Goal: Task Accomplishment & Management: Use online tool/utility

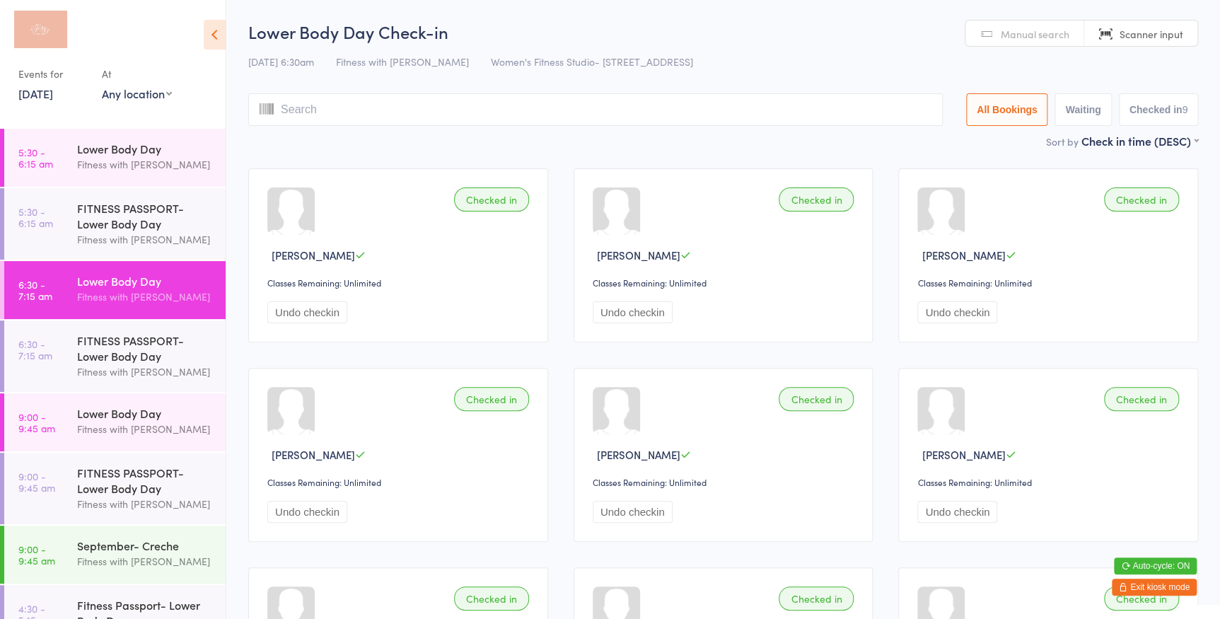
drag, startPoint x: 124, startPoint y: 93, endPoint x: 154, endPoint y: 109, distance: 33.9
click at [124, 93] on select "Any location Women's Fitness Studio- [STREET_ADDRESS], [GEOGRAPHIC_DATA] Fitnes…" at bounding box center [137, 94] width 70 height 16
select select "0"
click at [102, 86] on select "Any location Women's Fitness Studio- [STREET_ADDRESS], [GEOGRAPHIC_DATA] Fitnes…" at bounding box center [137, 94] width 70 height 16
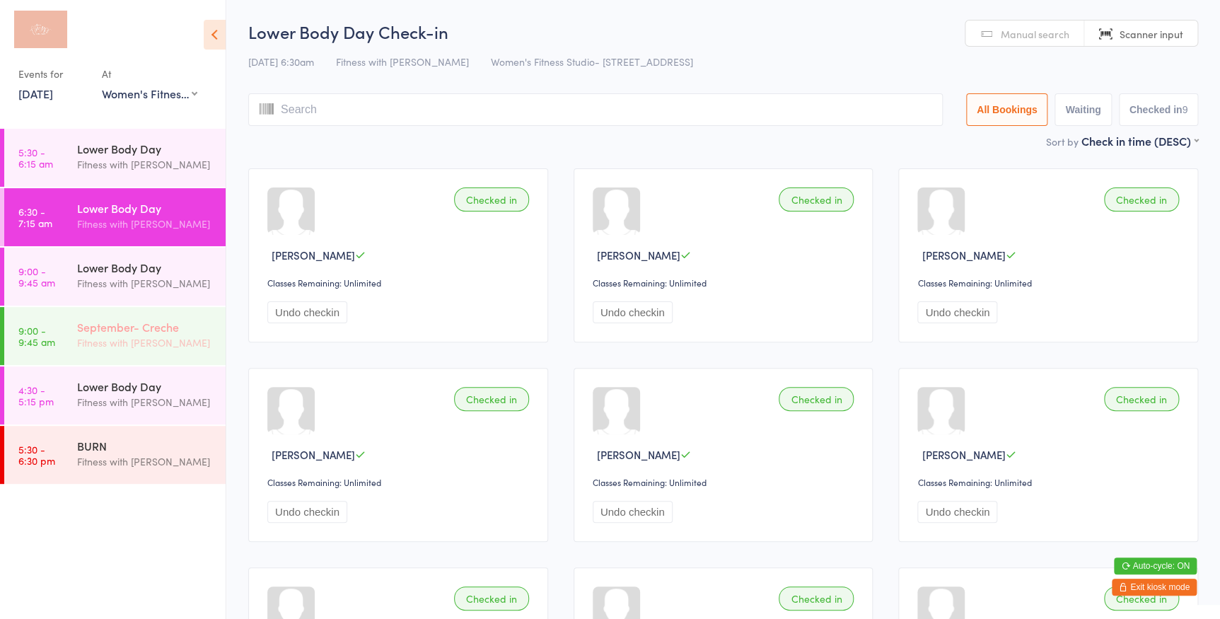
click at [144, 348] on div "Fitness with [PERSON_NAME]" at bounding box center [145, 343] width 137 height 16
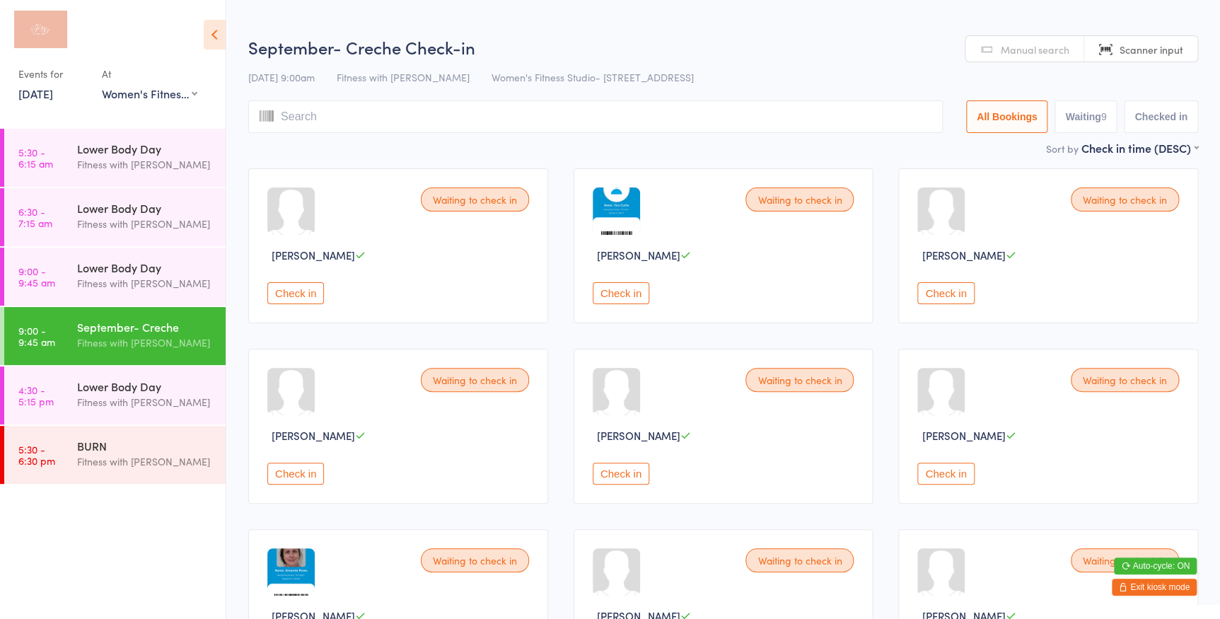
scroll to position [164, 0]
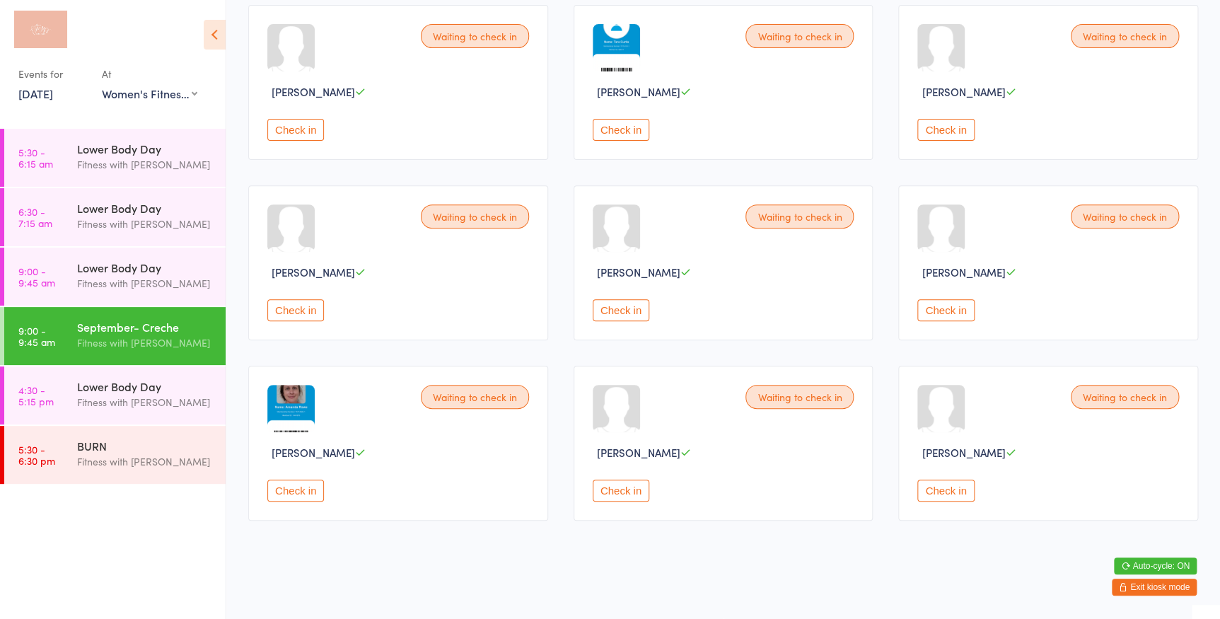
click at [957, 129] on button "Check in" at bounding box center [946, 130] width 57 height 22
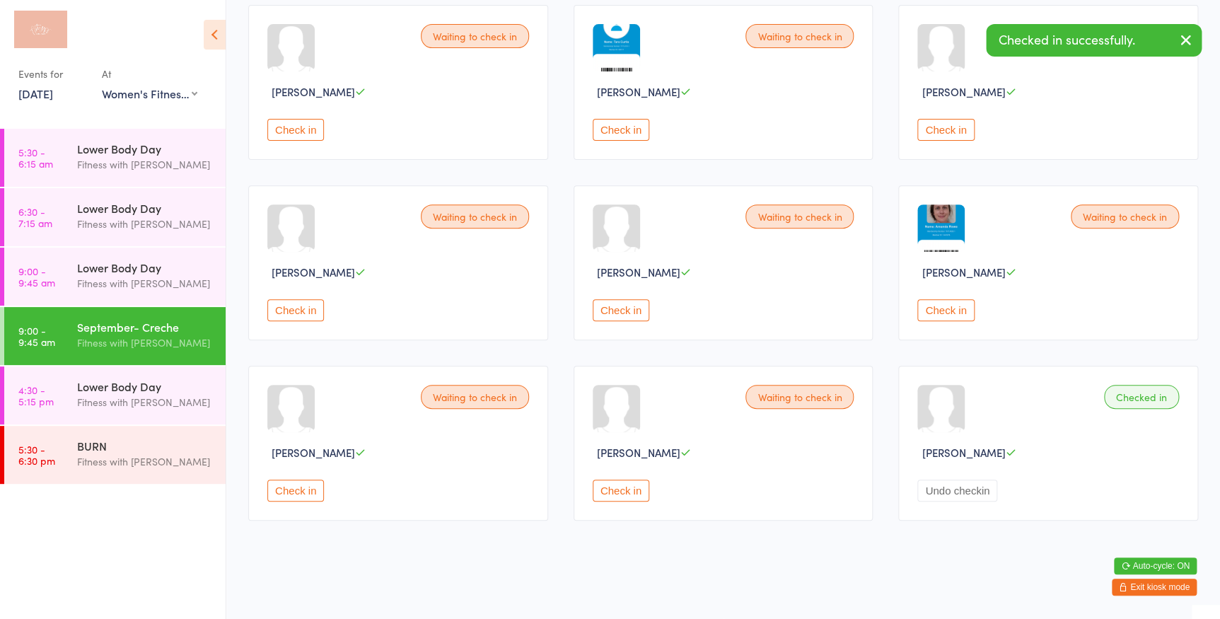
click at [306, 308] on button "Check in" at bounding box center [295, 310] width 57 height 22
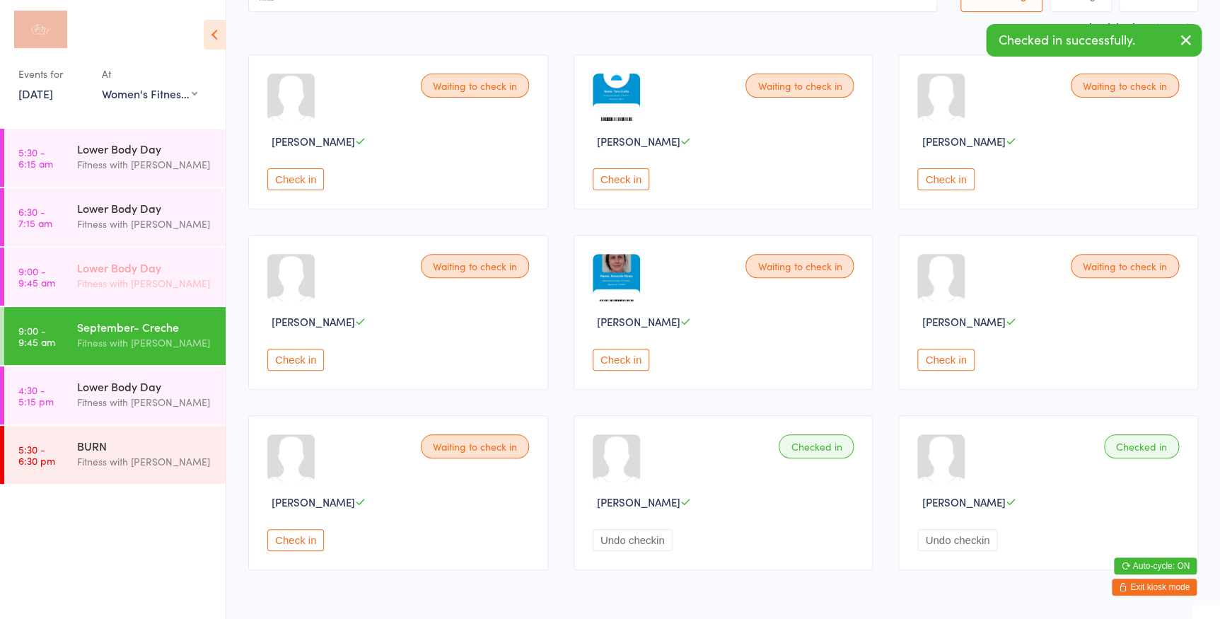
scroll to position [100, 0]
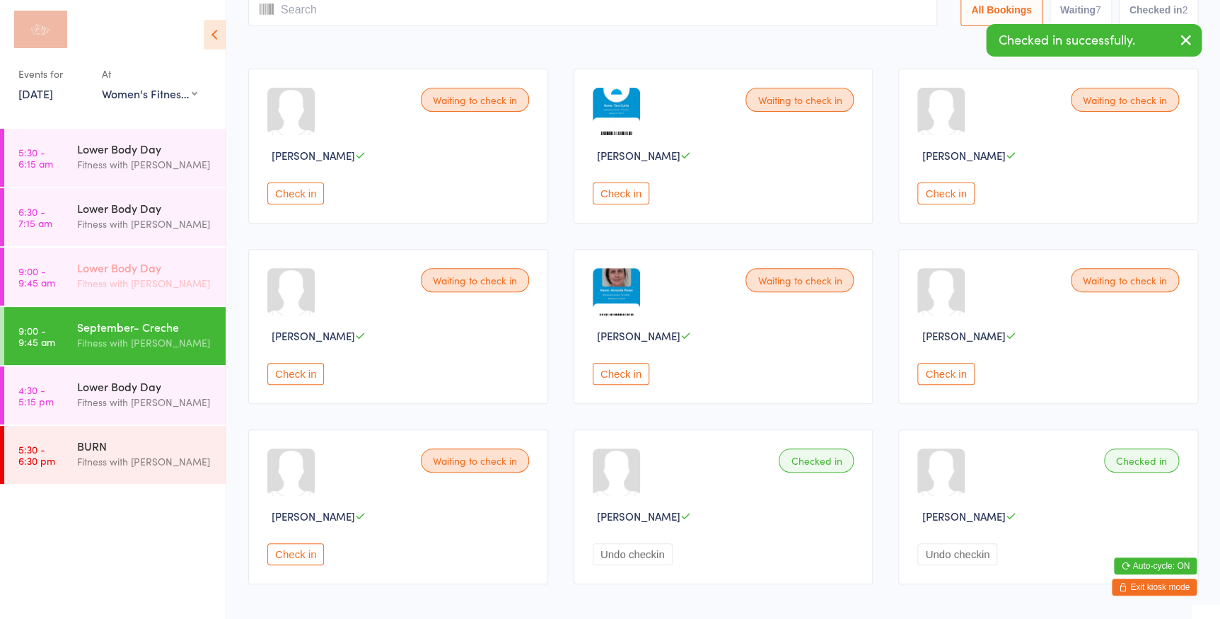
click at [40, 272] on time "9:00 - 9:45 am" at bounding box center [36, 276] width 37 height 23
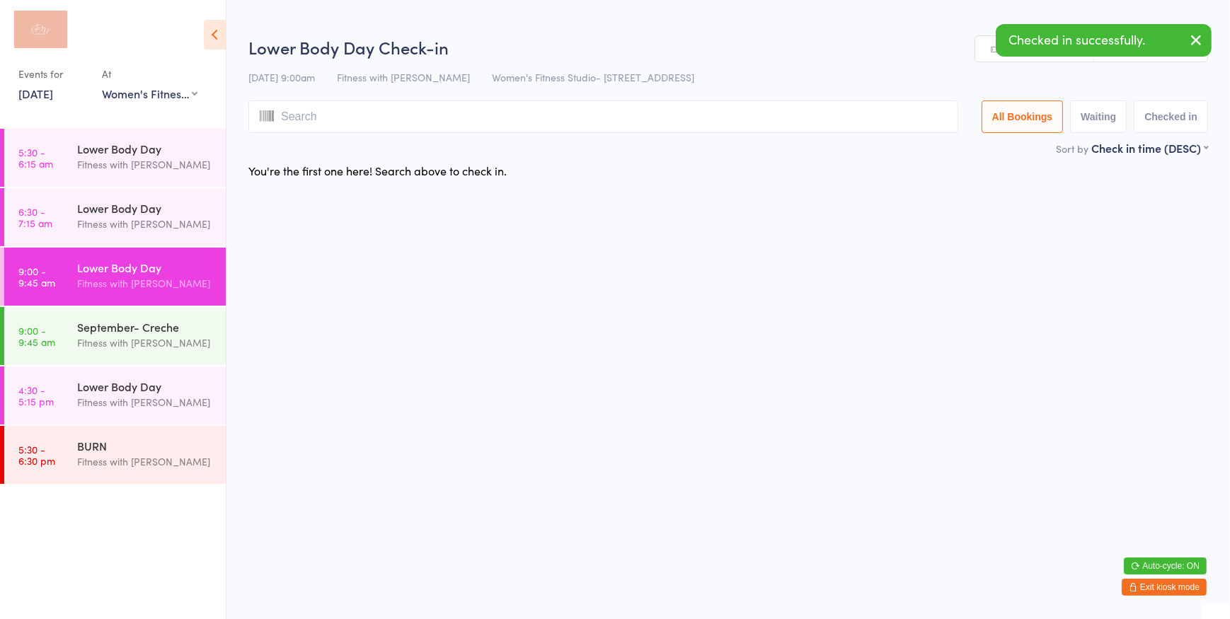
click at [1193, 35] on icon "button" at bounding box center [1195, 40] width 17 height 18
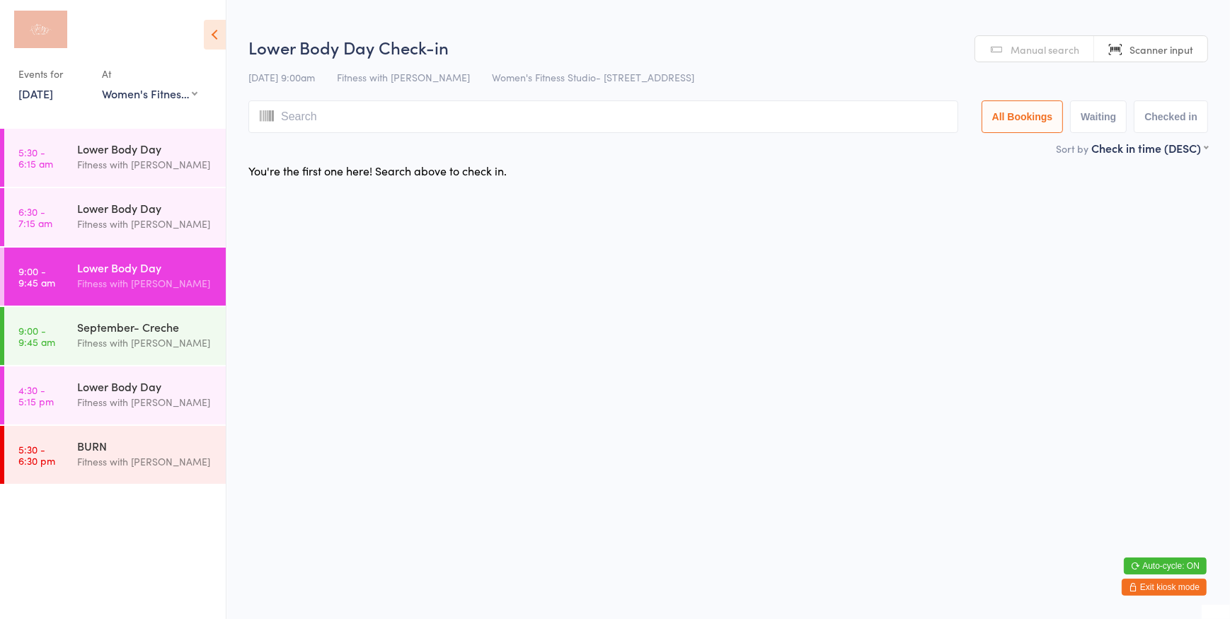
click at [1068, 47] on span "Manual search" at bounding box center [1044, 49] width 69 height 14
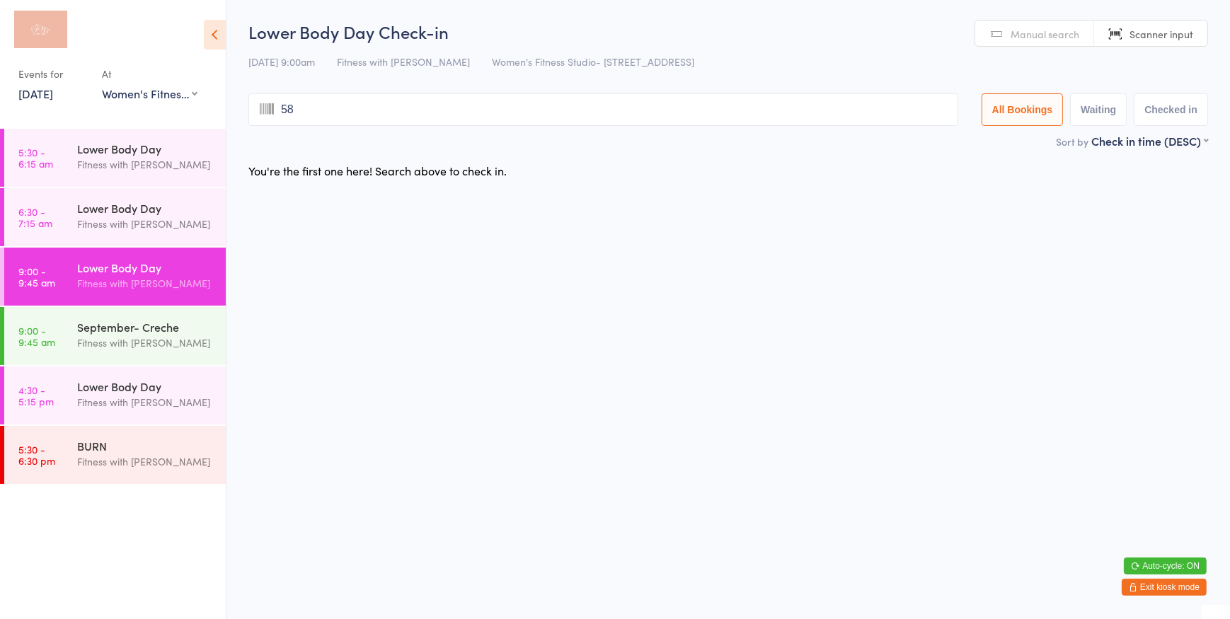
type input "586"
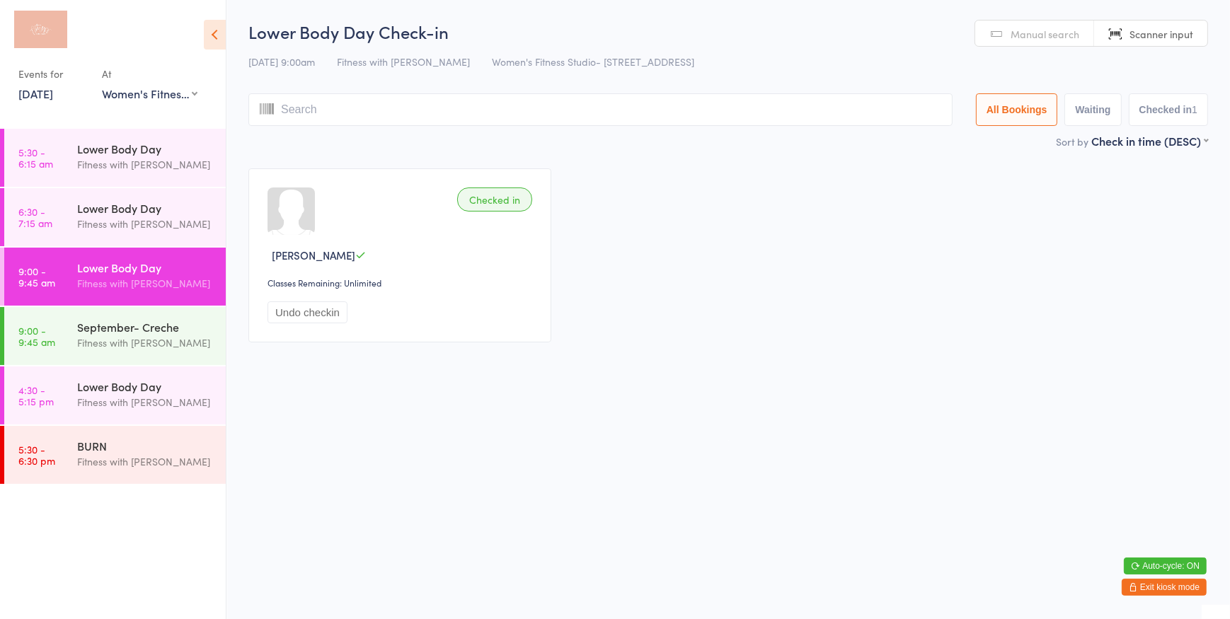
click at [1031, 32] on span "Manual search" at bounding box center [1044, 34] width 69 height 14
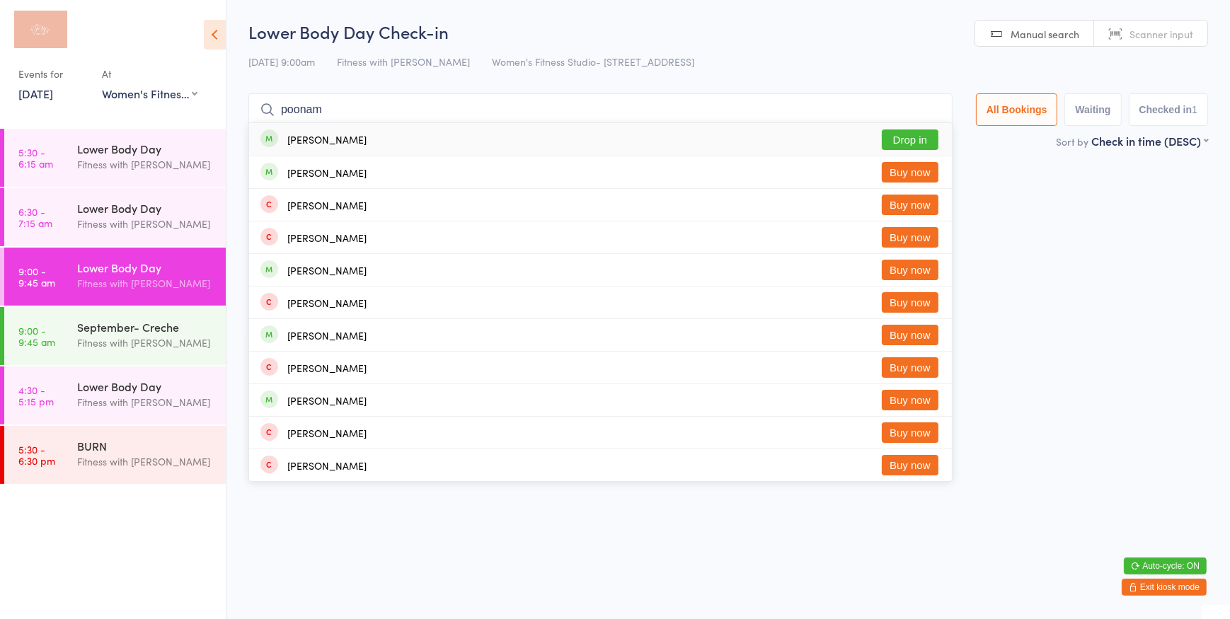
type input "poonam"
click at [910, 137] on button "Drop in" at bounding box center [910, 139] width 57 height 21
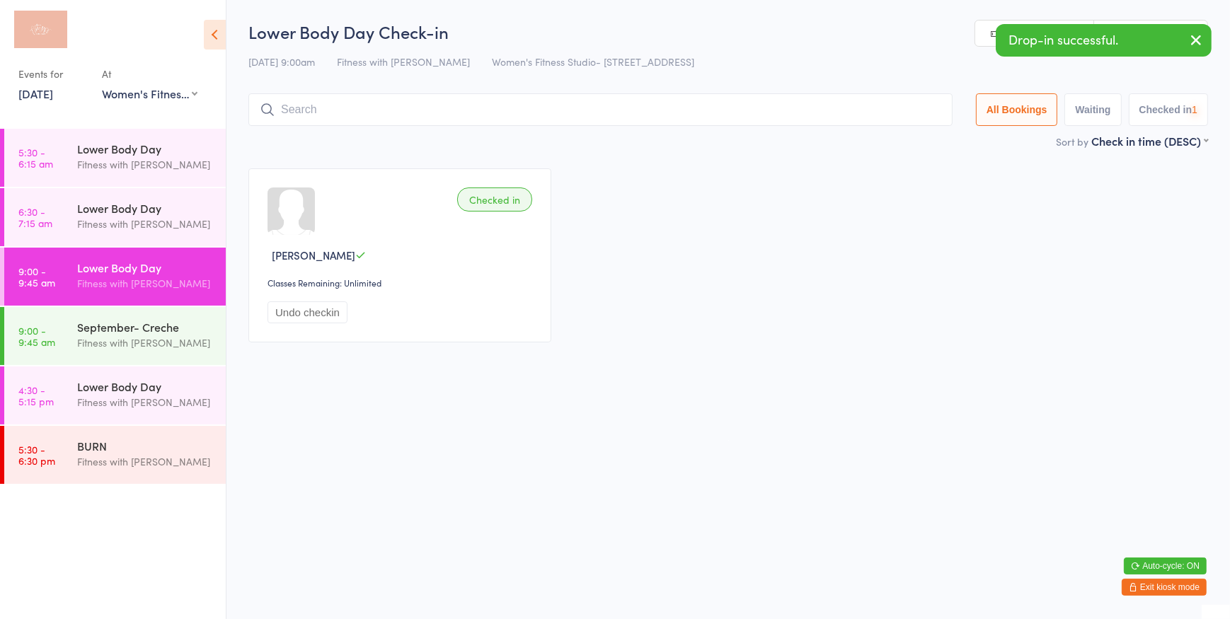
click at [979, 29] on link "Manual search" at bounding box center [1034, 34] width 119 height 27
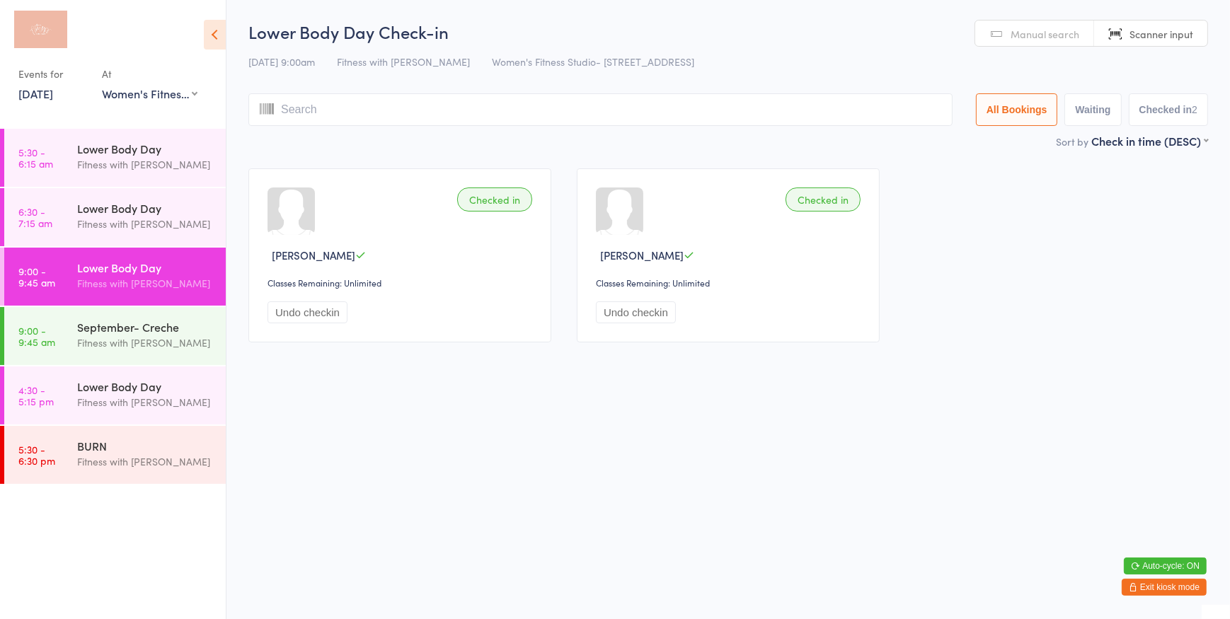
click at [1010, 29] on link "Manual search" at bounding box center [1034, 34] width 119 height 27
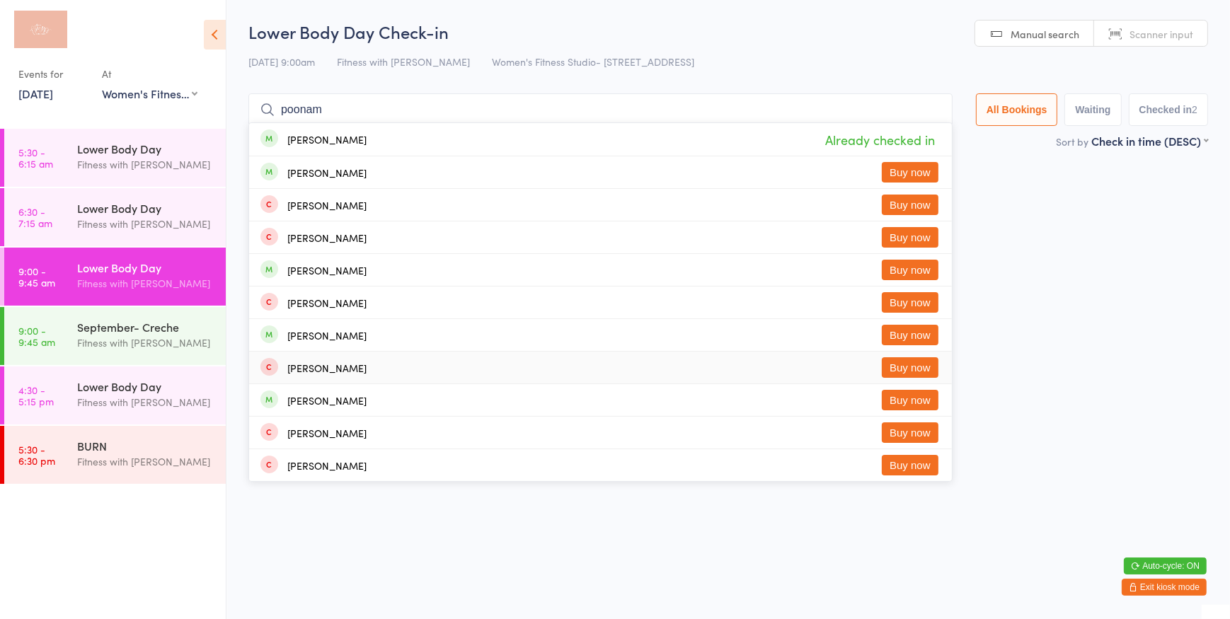
type input "poonam"
drag, startPoint x: 386, startPoint y: 369, endPoint x: 341, endPoint y: 366, distance: 44.7
click at [341, 366] on div "Poornima Roche Buy now" at bounding box center [600, 368] width 703 height 32
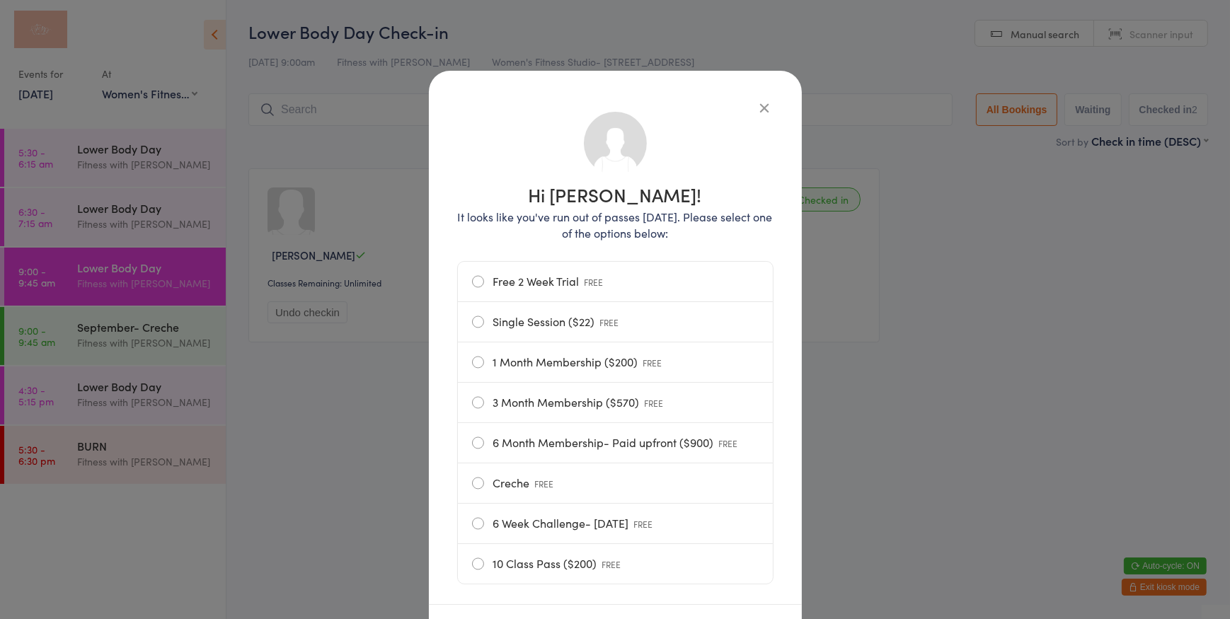
click at [757, 106] on icon "button" at bounding box center [765, 108] width 16 height 16
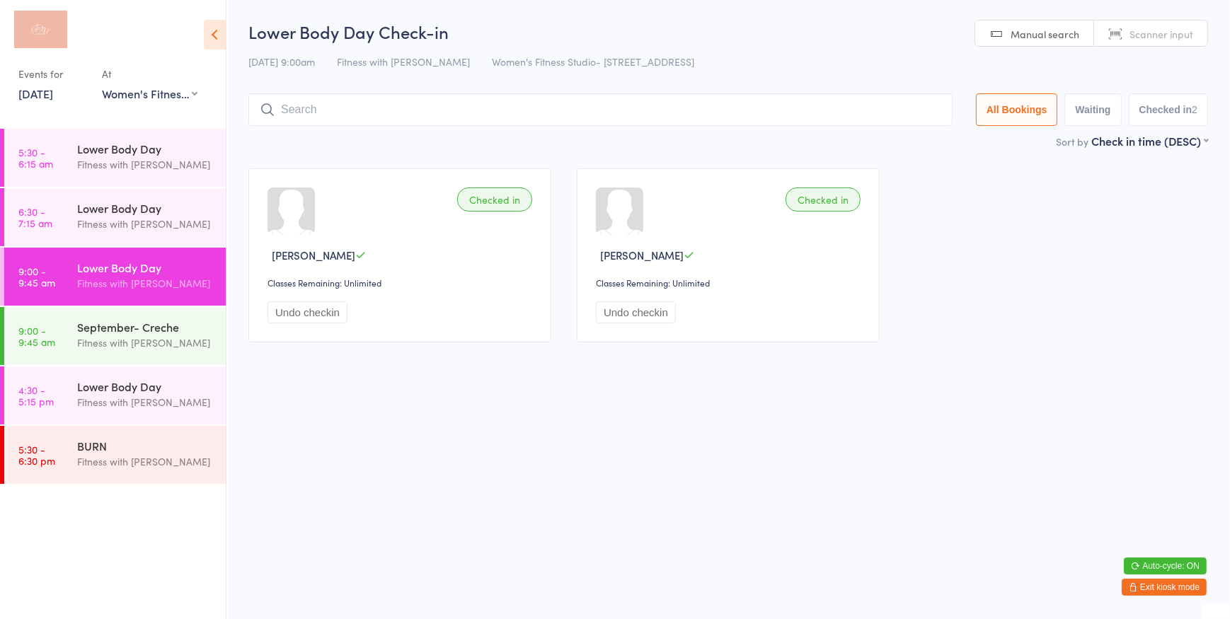
click at [480, 125] on input "search" at bounding box center [600, 109] width 704 height 33
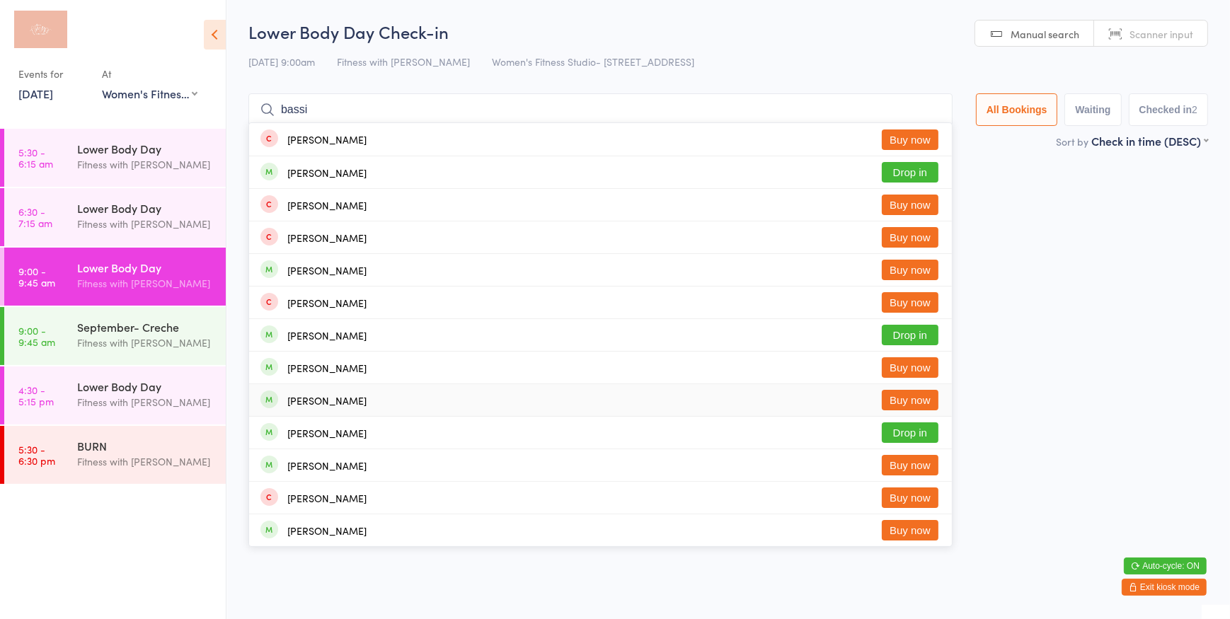
type input "bassi"
click at [1066, 410] on html "You have now entered Kiosk Mode. Members will be able to check themselves in us…" at bounding box center [615, 309] width 1230 height 619
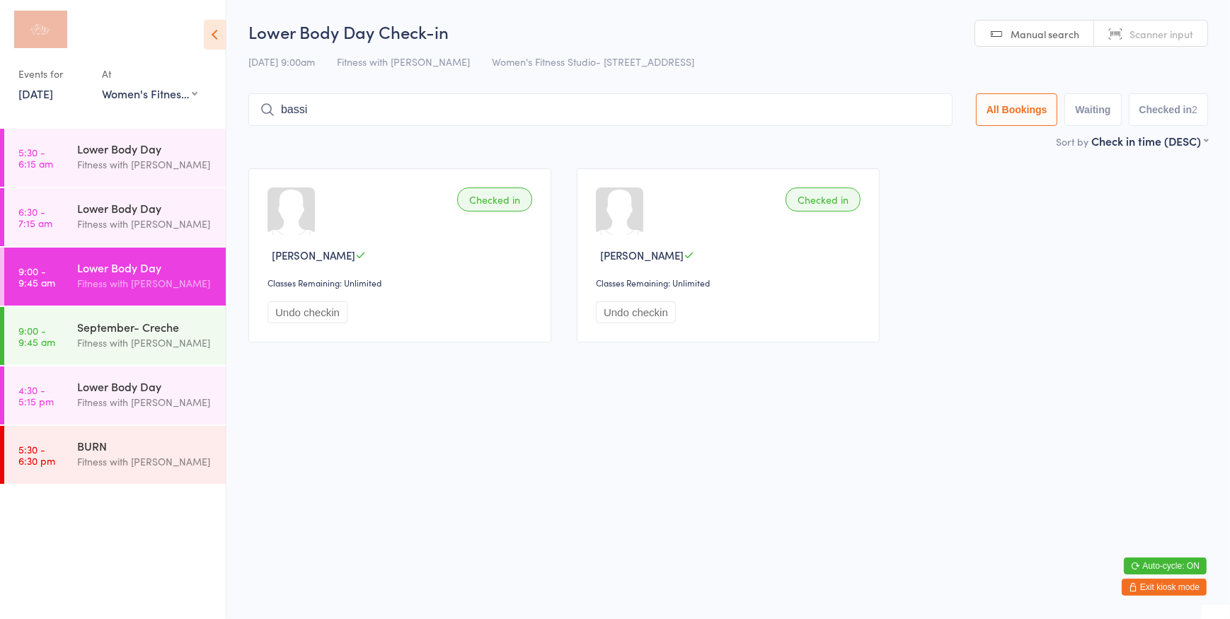
drag, startPoint x: 1138, startPoint y: 591, endPoint x: 1131, endPoint y: 587, distance: 7.9
click at [1138, 591] on button "Exit kiosk mode" at bounding box center [1163, 587] width 85 height 17
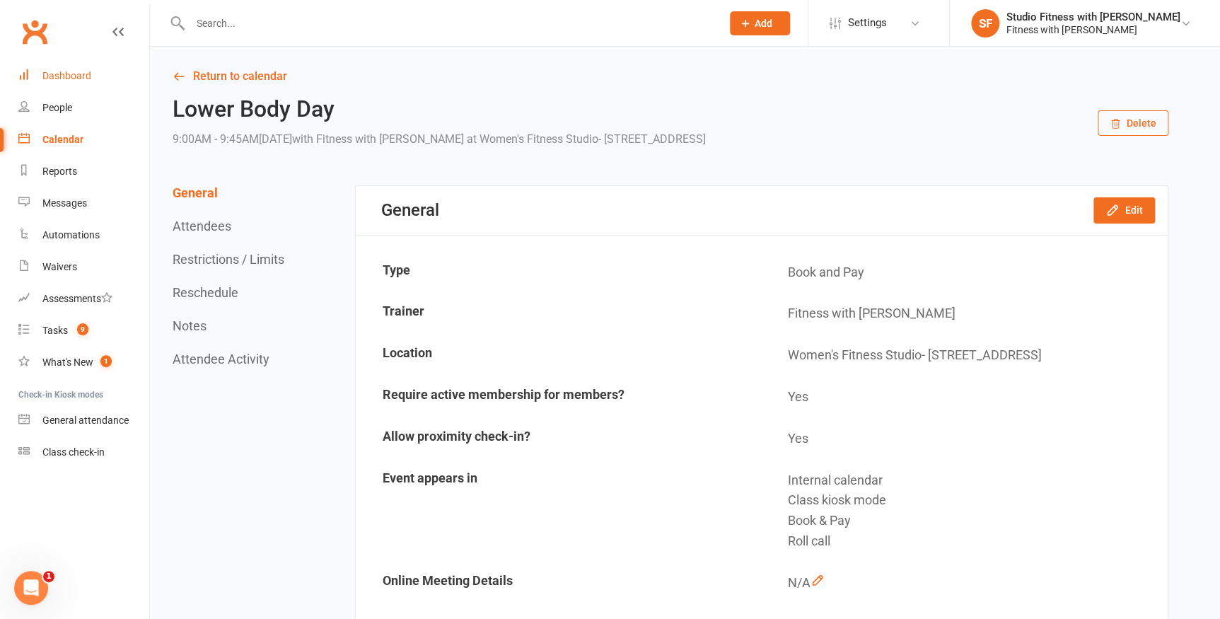
click at [84, 76] on div "Dashboard" at bounding box center [66, 75] width 49 height 11
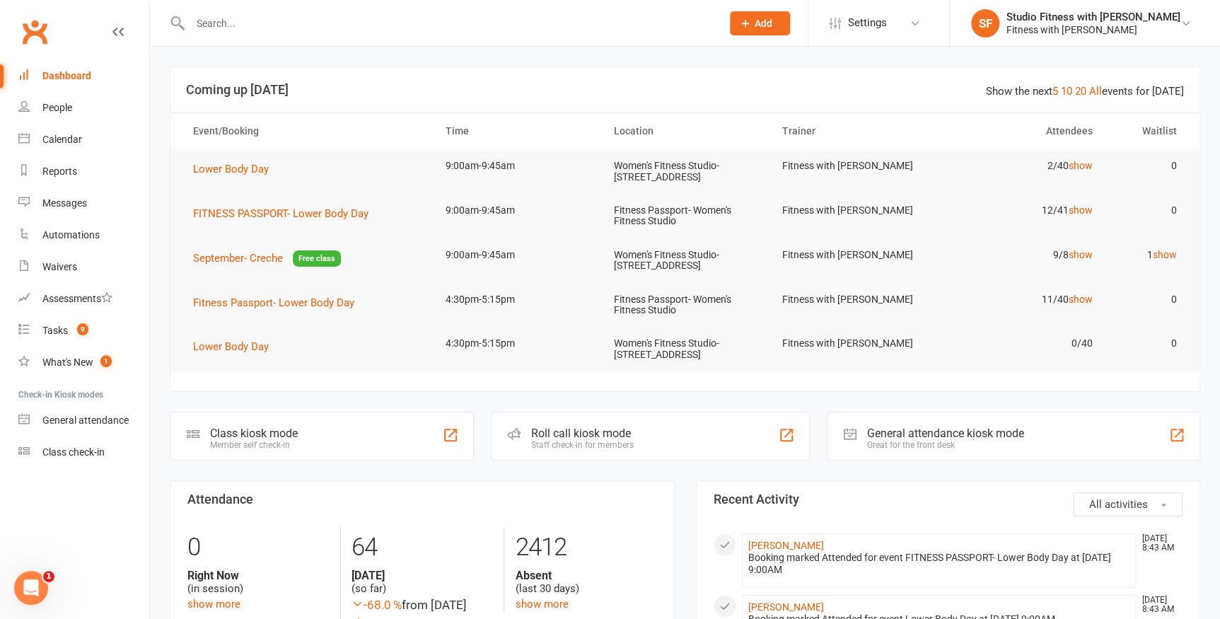
click at [369, 433] on div "Class kiosk mode Member self check-in" at bounding box center [322, 436] width 304 height 49
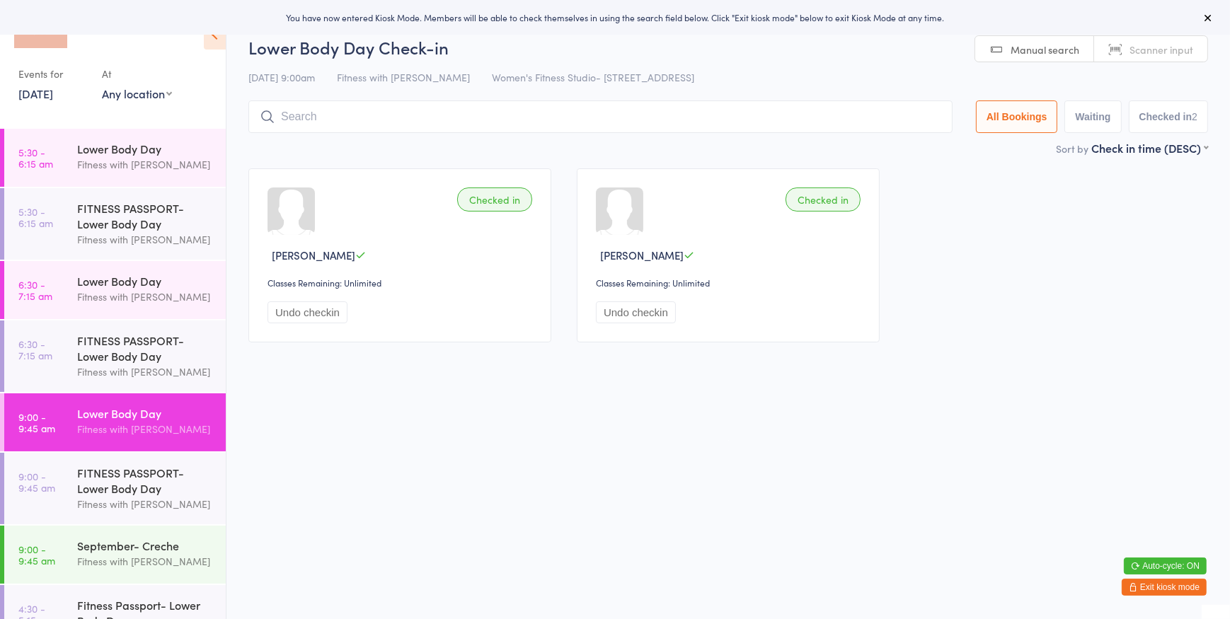
drag, startPoint x: 148, startPoint y: 86, endPoint x: 148, endPoint y: 100, distance: 14.2
click at [148, 86] on select "Any location Women's Fitness Studio- [STREET_ADDRESS], [GEOGRAPHIC_DATA] Fitnes…" at bounding box center [137, 94] width 70 height 16
select select "0"
click at [102, 86] on select "Any location Women's Fitness Studio- [STREET_ADDRESS], [GEOGRAPHIC_DATA] Fitnes…" at bounding box center [137, 94] width 70 height 16
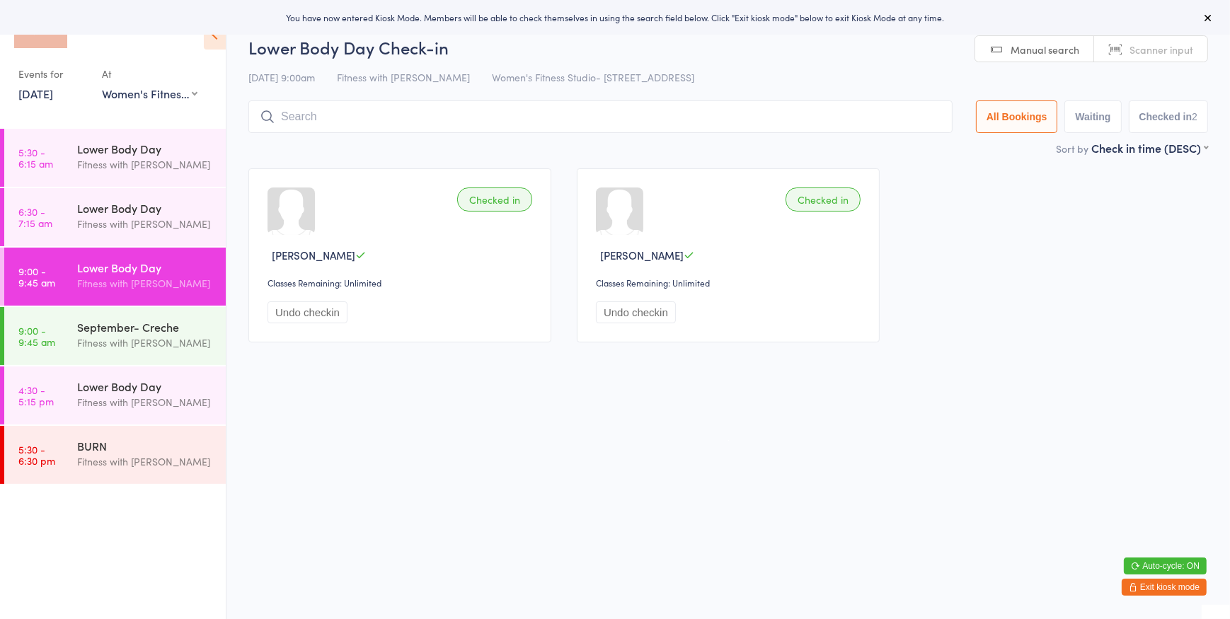
click at [1022, 50] on span "Manual search" at bounding box center [1044, 49] width 69 height 14
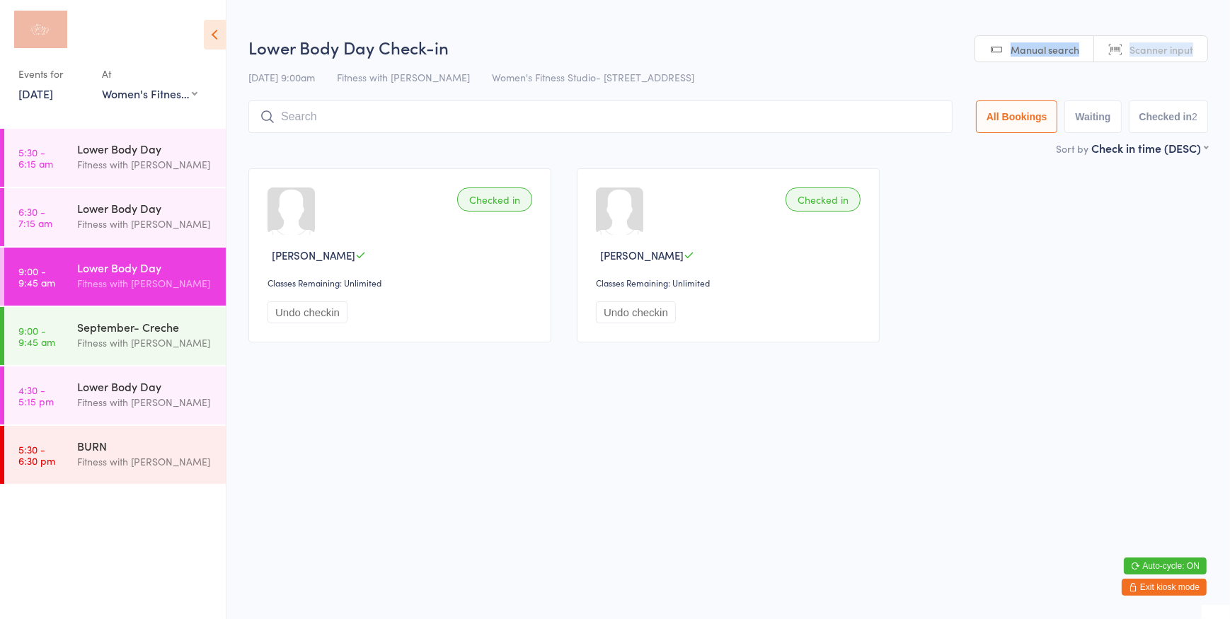
click at [1022, 50] on span "Manual search" at bounding box center [1044, 49] width 69 height 14
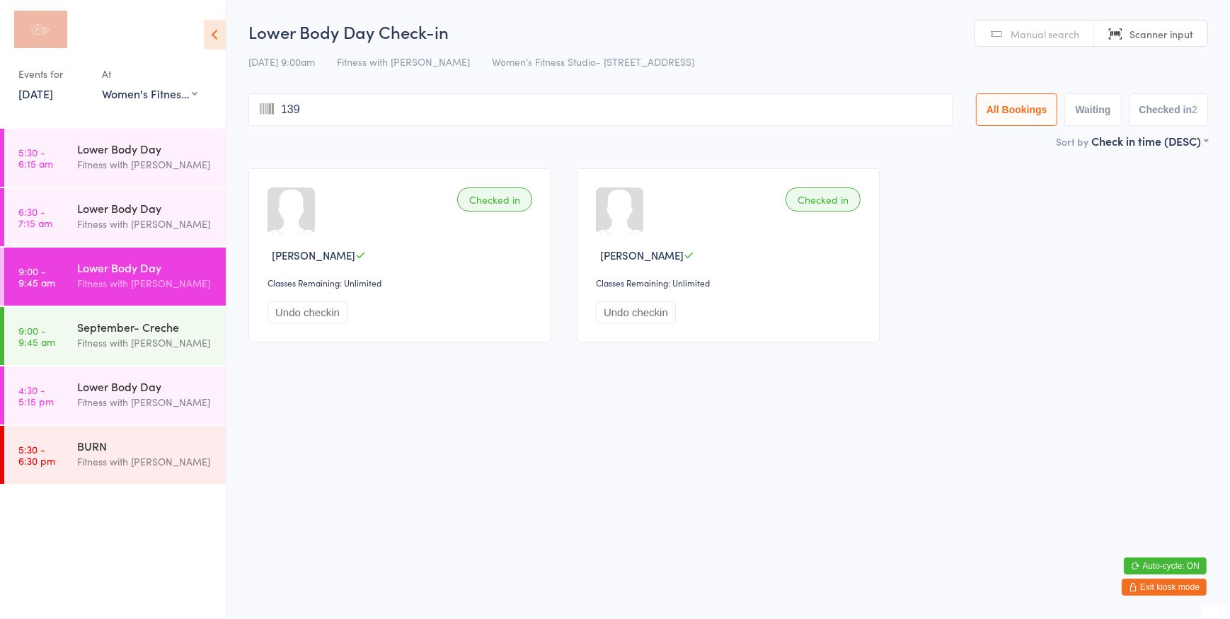
type input "1394"
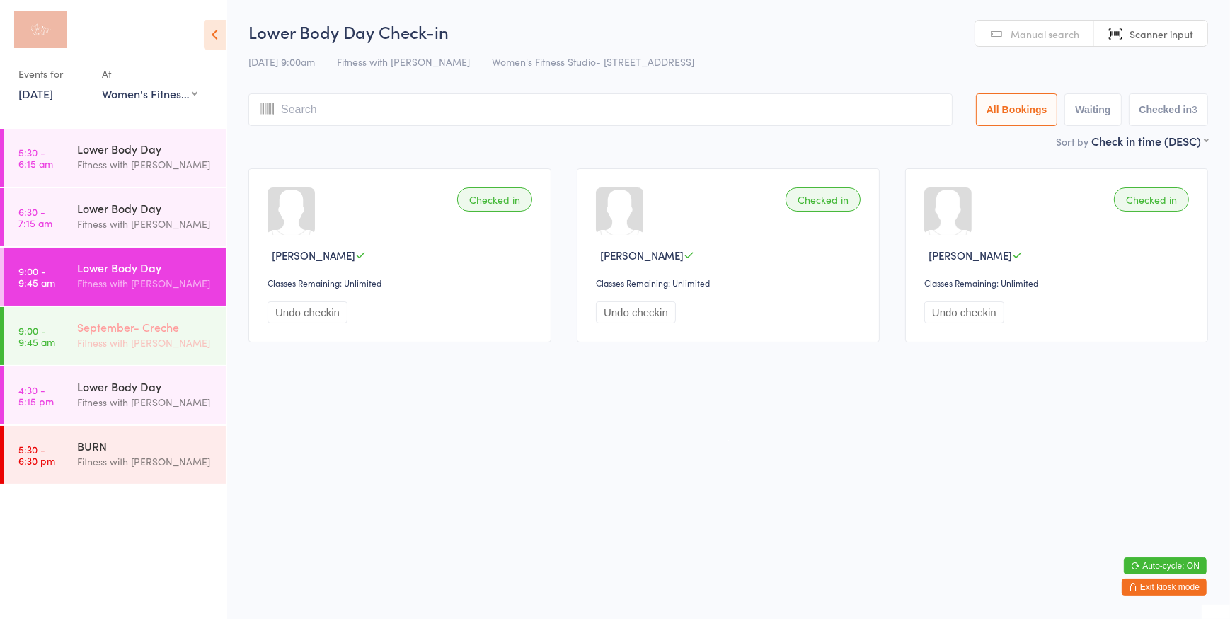
click at [162, 337] on div "Fitness with [PERSON_NAME]" at bounding box center [145, 343] width 137 height 16
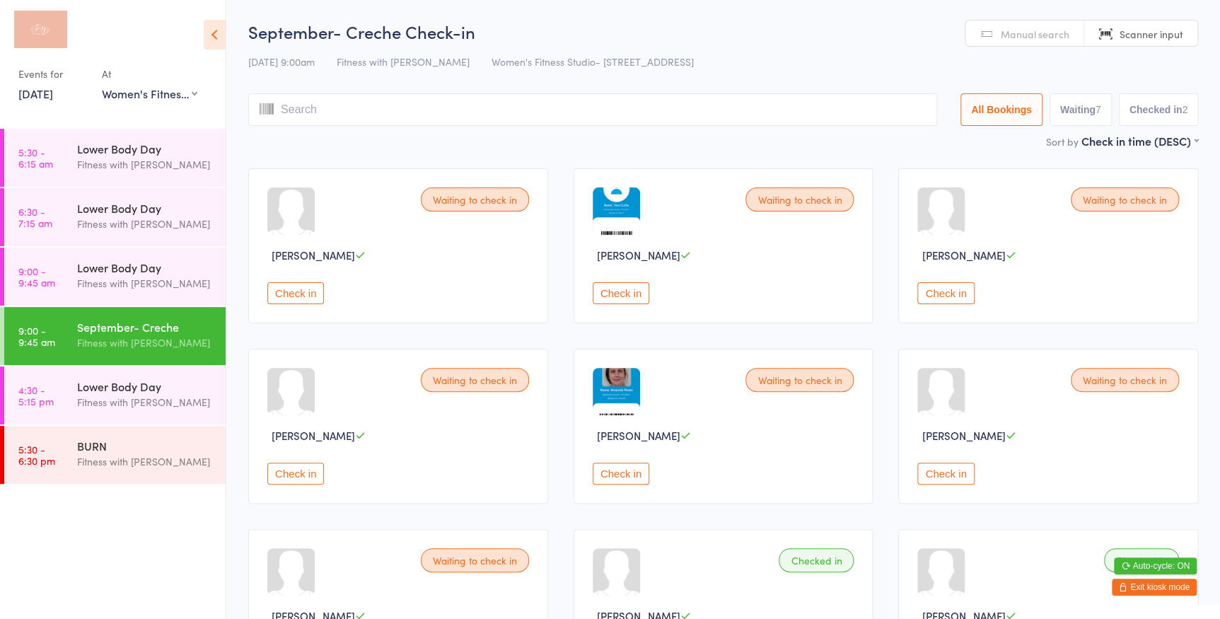
click at [620, 296] on button "Check in" at bounding box center [621, 293] width 57 height 22
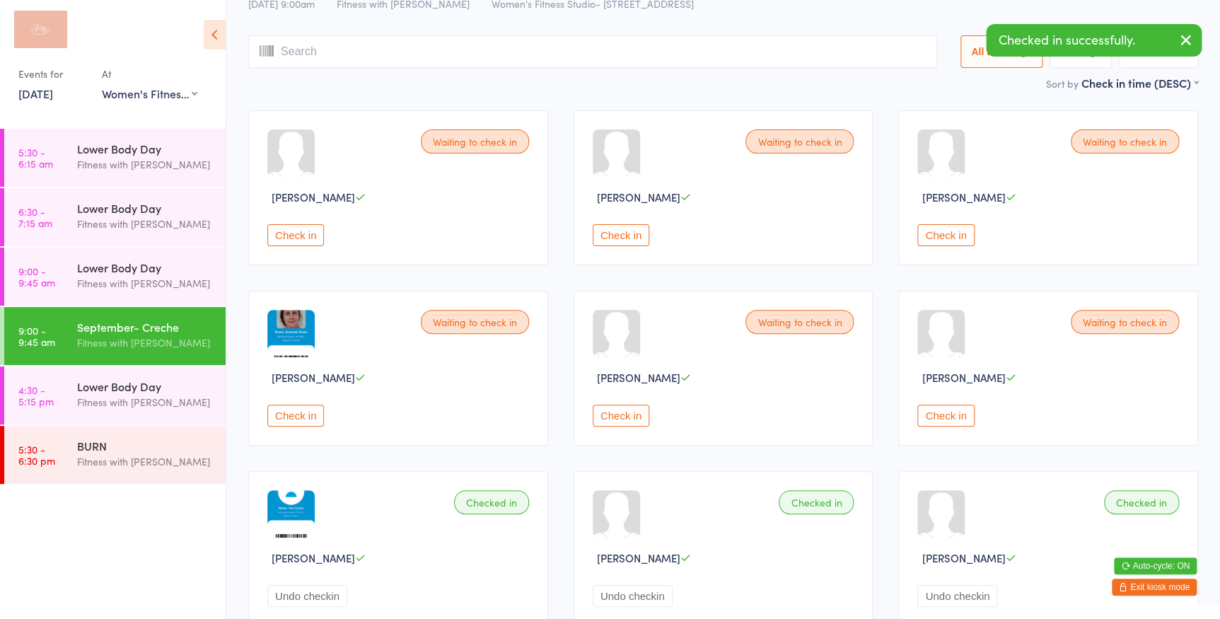
scroll to position [64, 0]
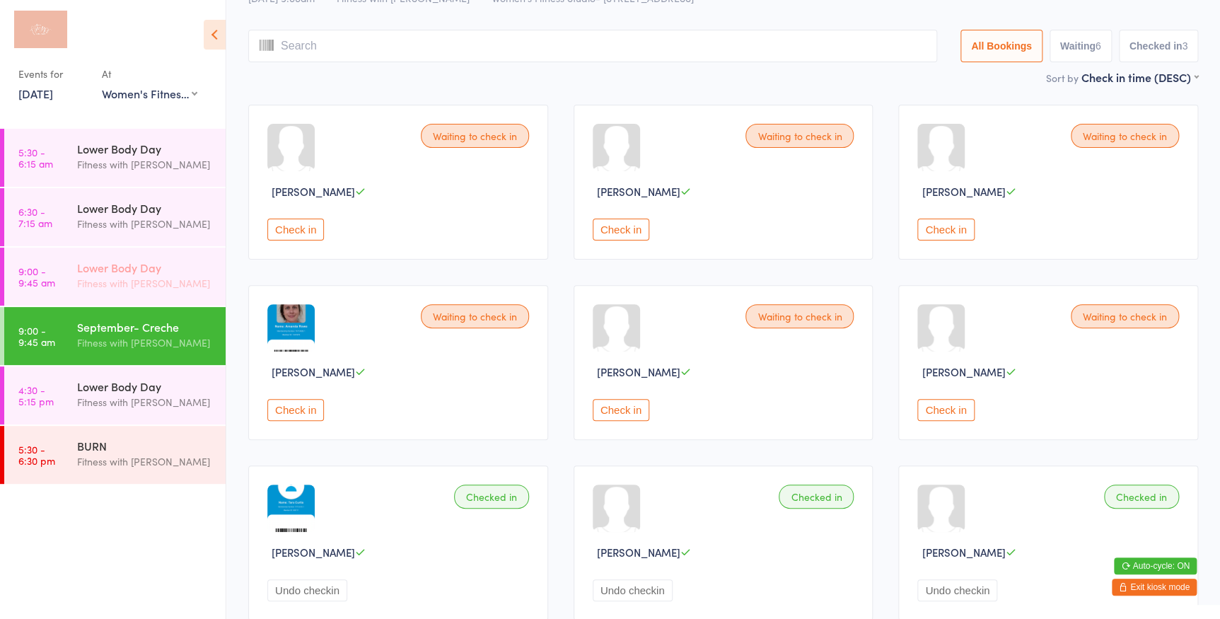
click at [77, 290] on div "Fitness with [PERSON_NAME]" at bounding box center [145, 283] width 137 height 16
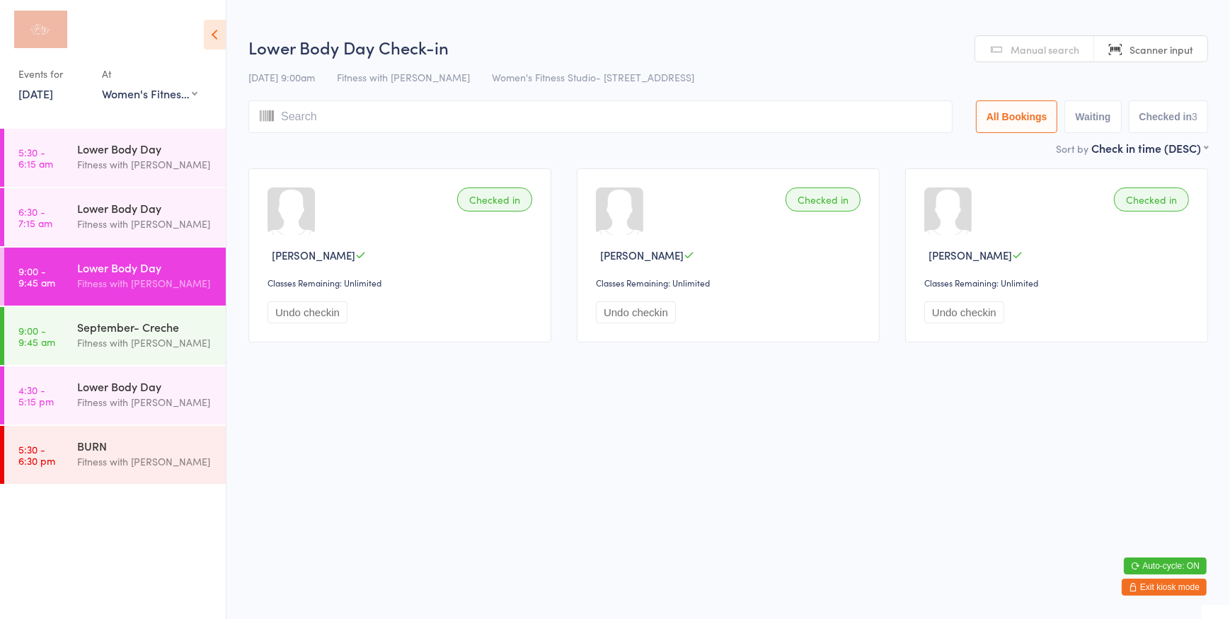
click at [1020, 50] on span "Manual search" at bounding box center [1044, 49] width 69 height 14
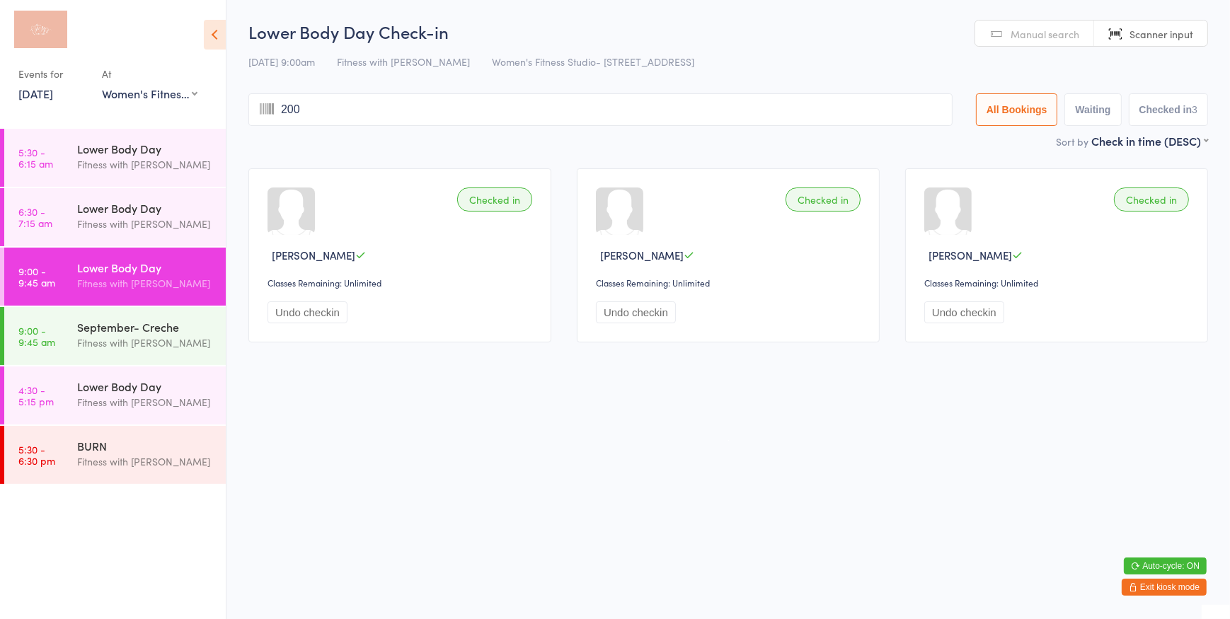
type input "2005"
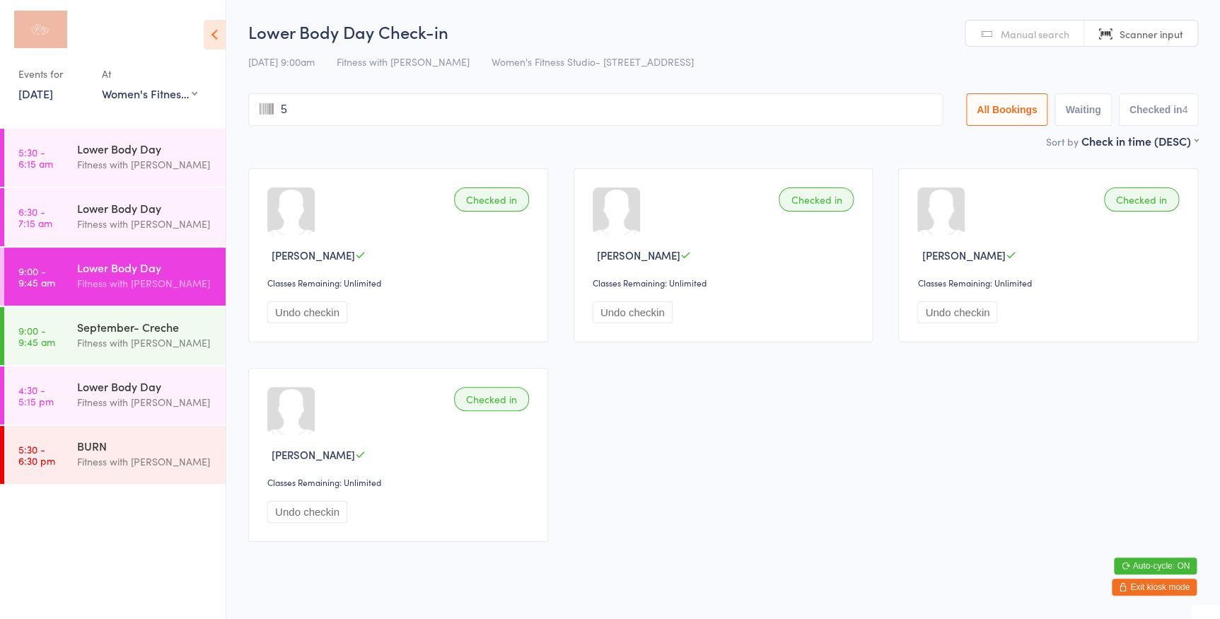
type input "59"
type input "1337"
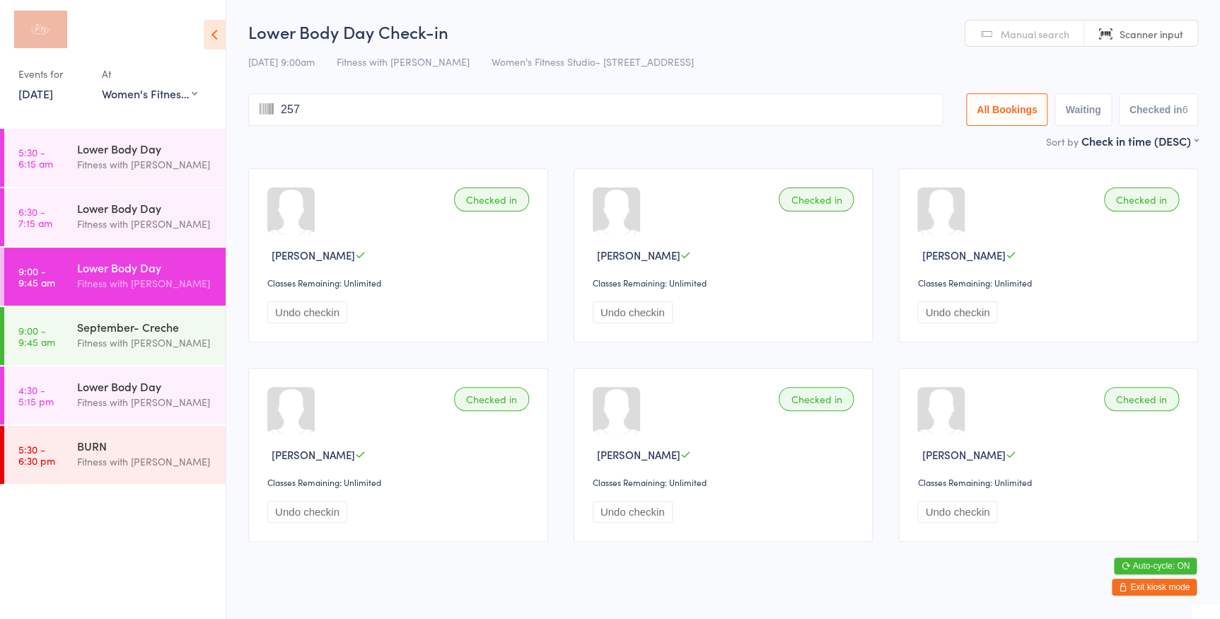
type input "2579"
drag, startPoint x: 50, startPoint y: 346, endPoint x: 233, endPoint y: 332, distance: 184.5
click at [50, 346] on time "9:00 - 9:45 am" at bounding box center [36, 336] width 37 height 23
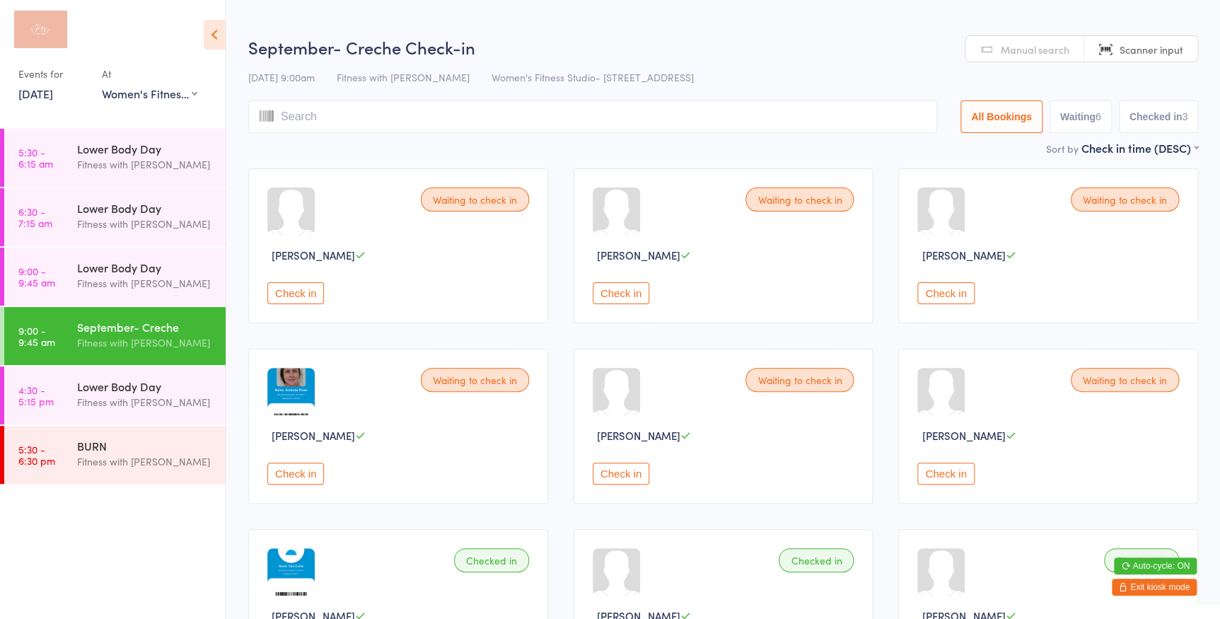
click at [313, 467] on button "Check in" at bounding box center [295, 474] width 57 height 22
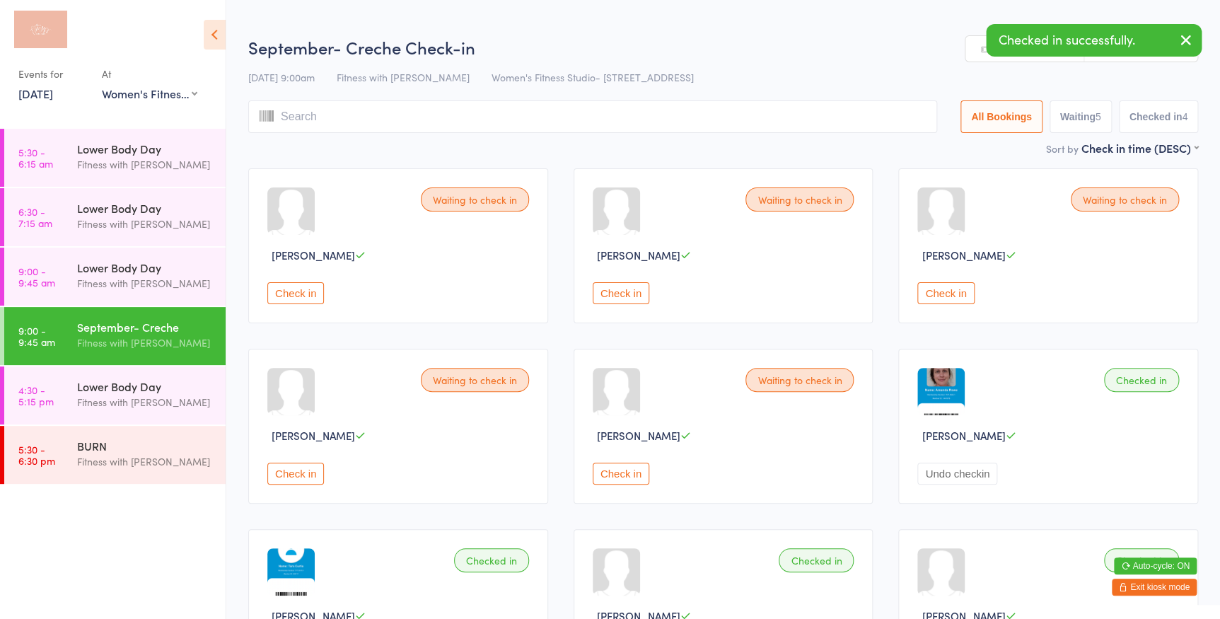
click at [946, 291] on button "Check in" at bounding box center [946, 293] width 57 height 22
click at [168, 276] on div "Fitness with [PERSON_NAME]" at bounding box center [145, 283] width 137 height 16
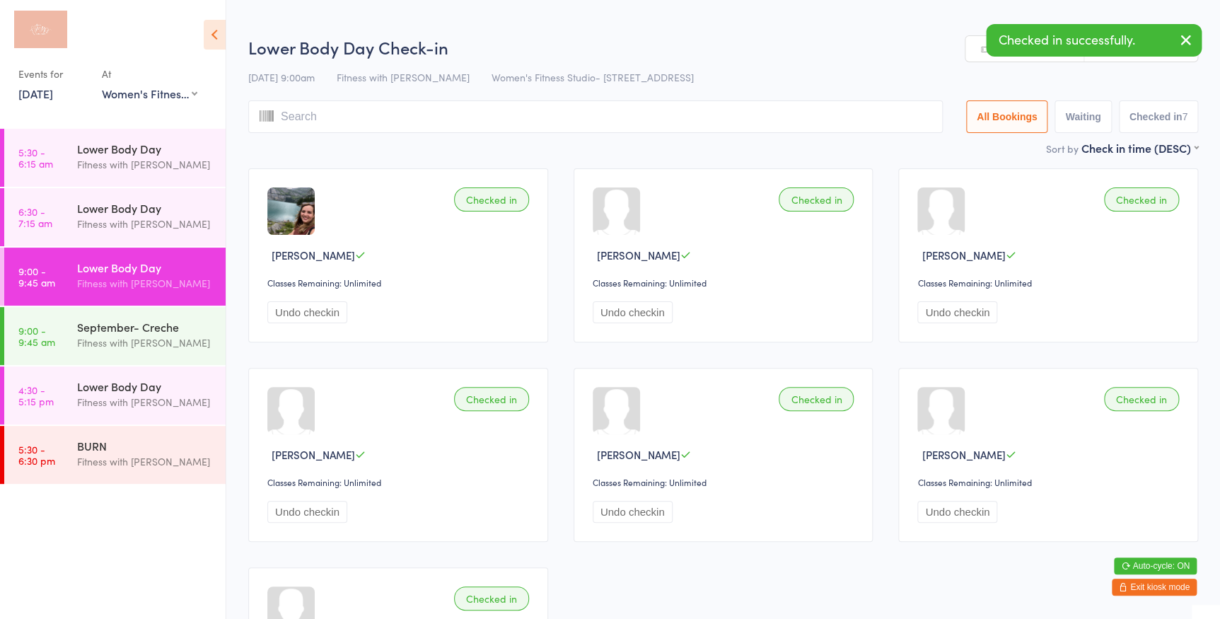
click at [973, 42] on link "Manual search" at bounding box center [1025, 49] width 119 height 27
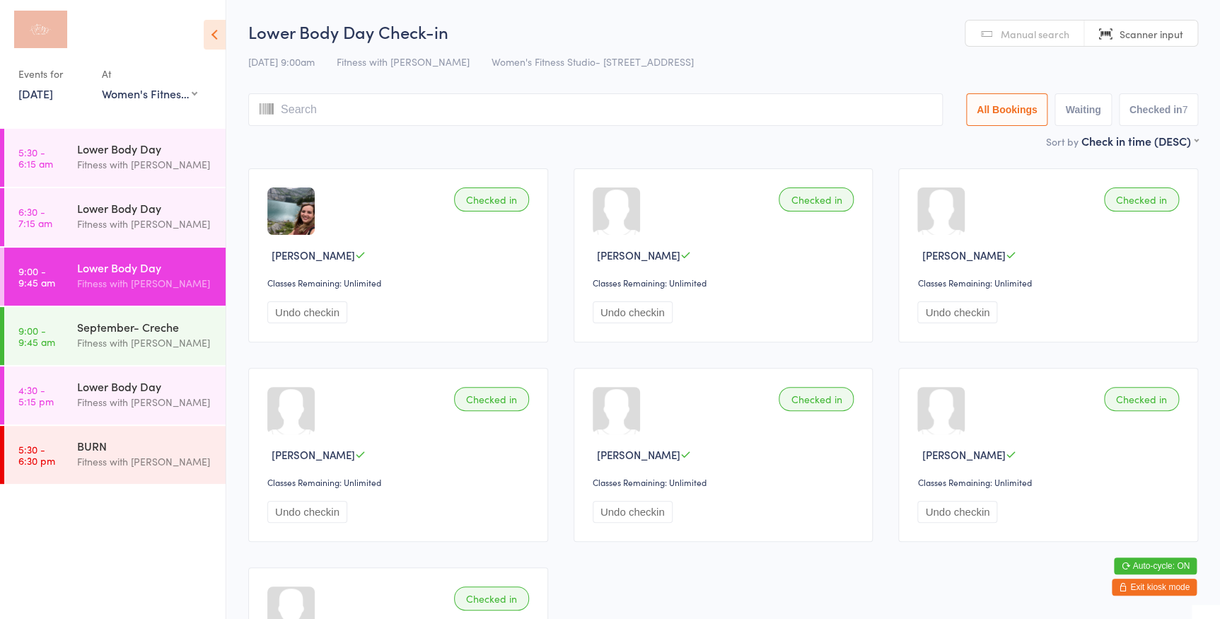
click at [1004, 22] on link "Manual search" at bounding box center [1025, 34] width 119 height 27
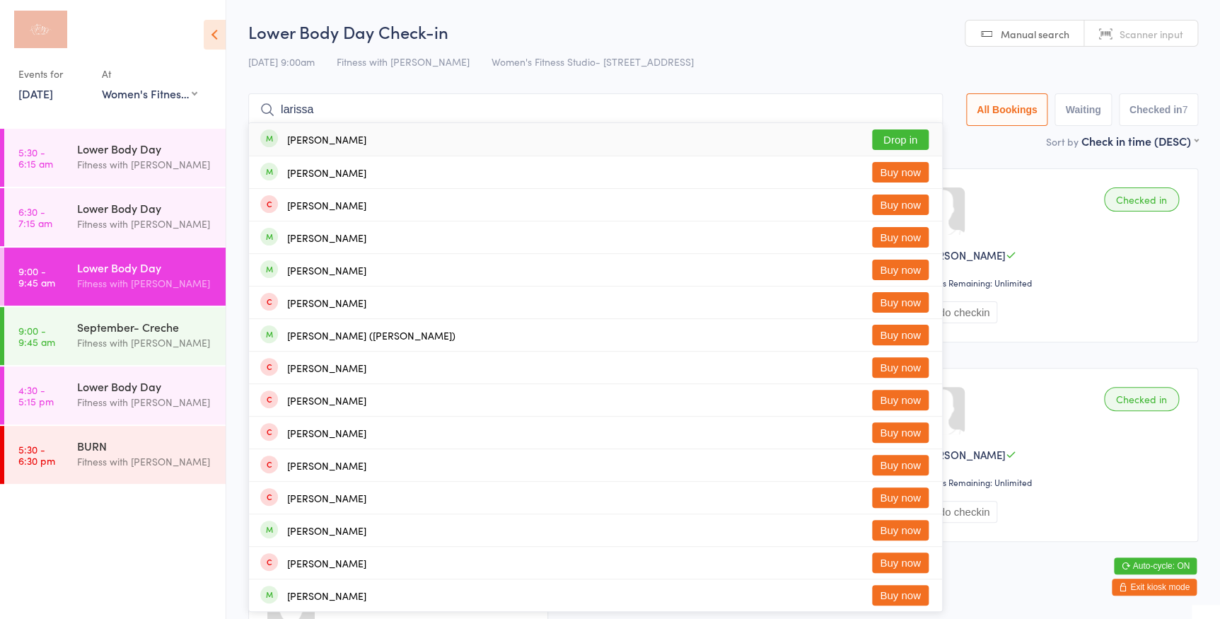
type input "larissa"
click at [889, 134] on button "Drop in" at bounding box center [900, 139] width 57 height 21
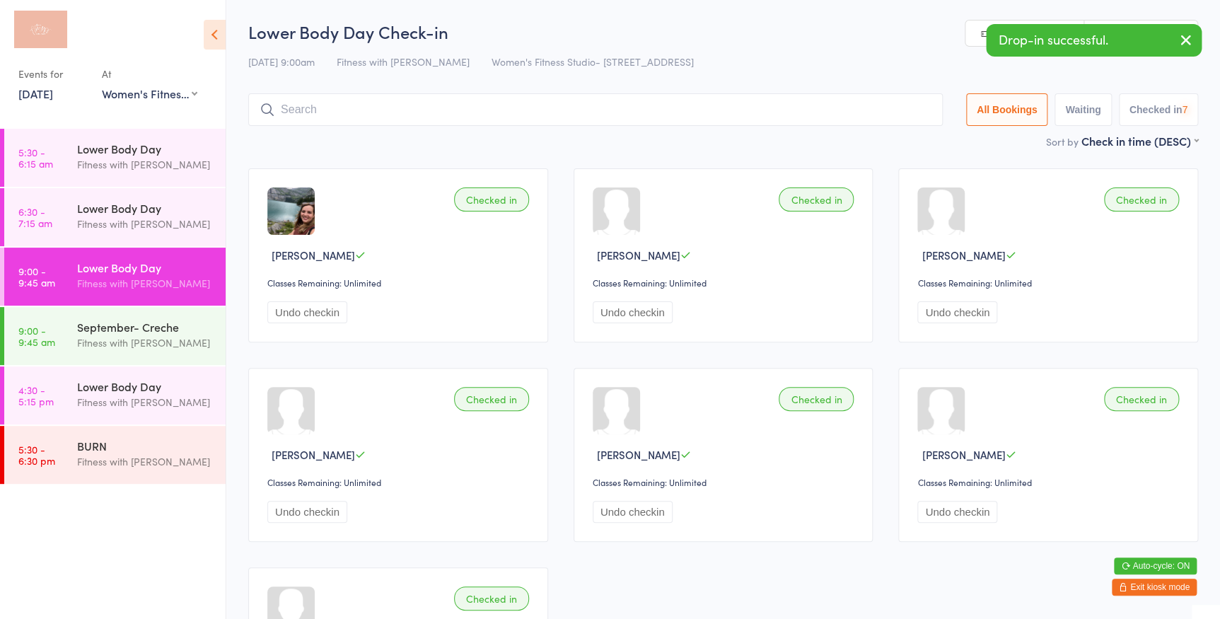
click at [982, 34] on link "Manual search" at bounding box center [1025, 34] width 119 height 27
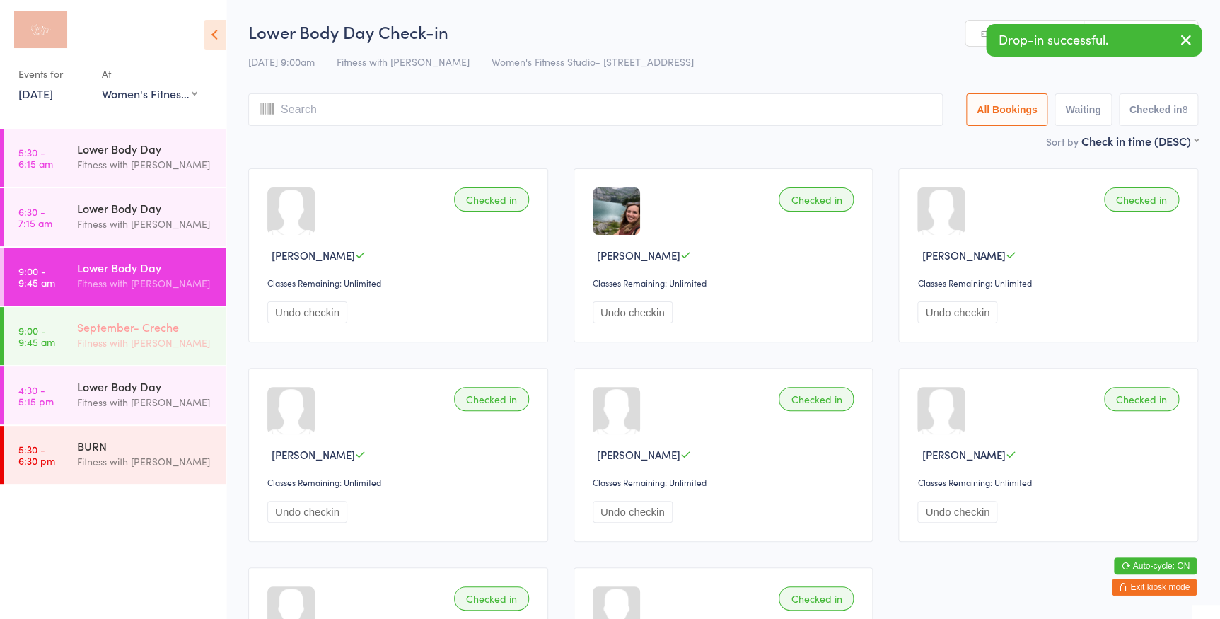
click at [86, 314] on div "September- Creche Fitness with Zoe" at bounding box center [151, 335] width 149 height 56
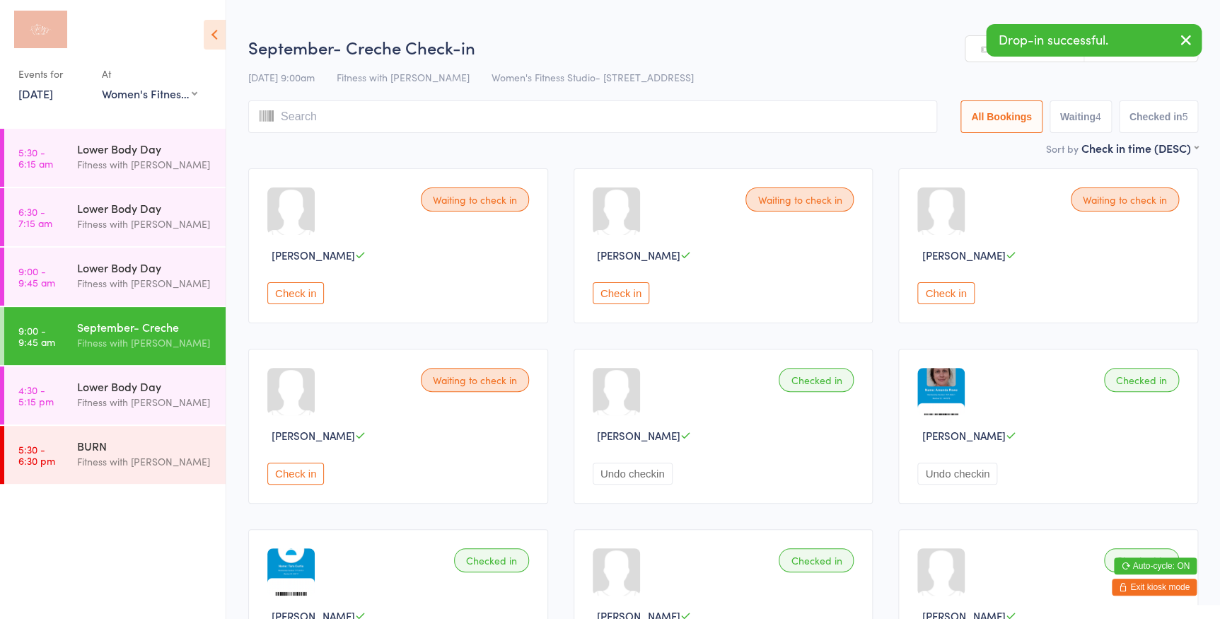
click at [604, 291] on button "Check in" at bounding box center [621, 293] width 57 height 22
click at [92, 283] on div "Fitness with [PERSON_NAME]" at bounding box center [145, 283] width 137 height 16
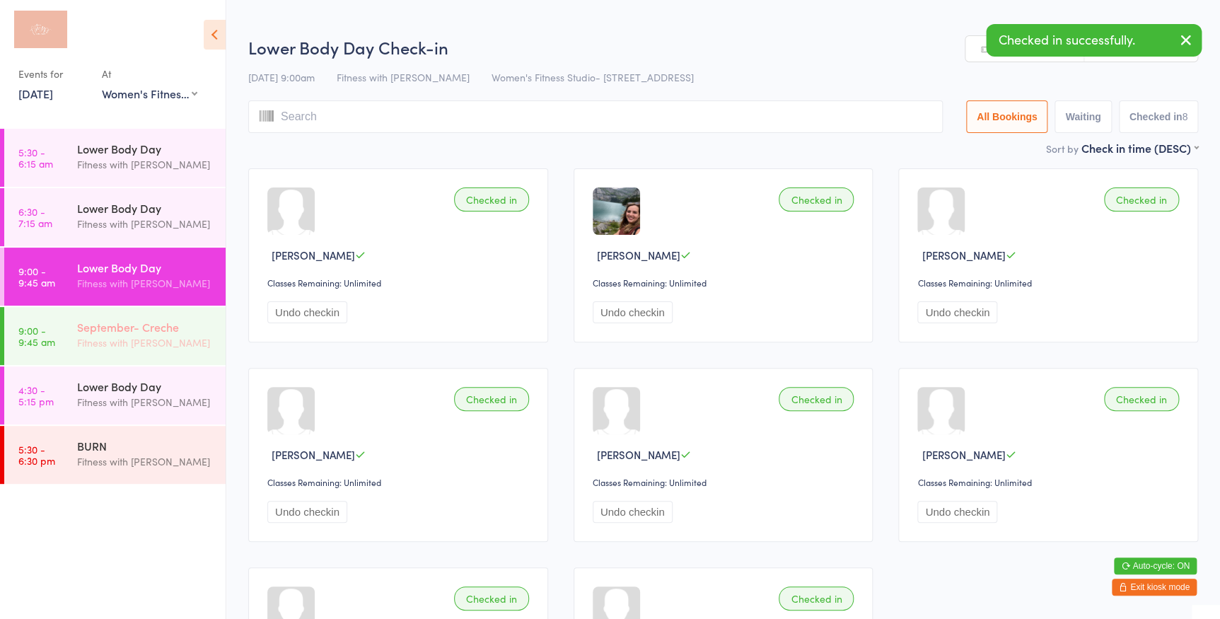
click at [145, 344] on div "Fitness with [PERSON_NAME]" at bounding box center [145, 343] width 137 height 16
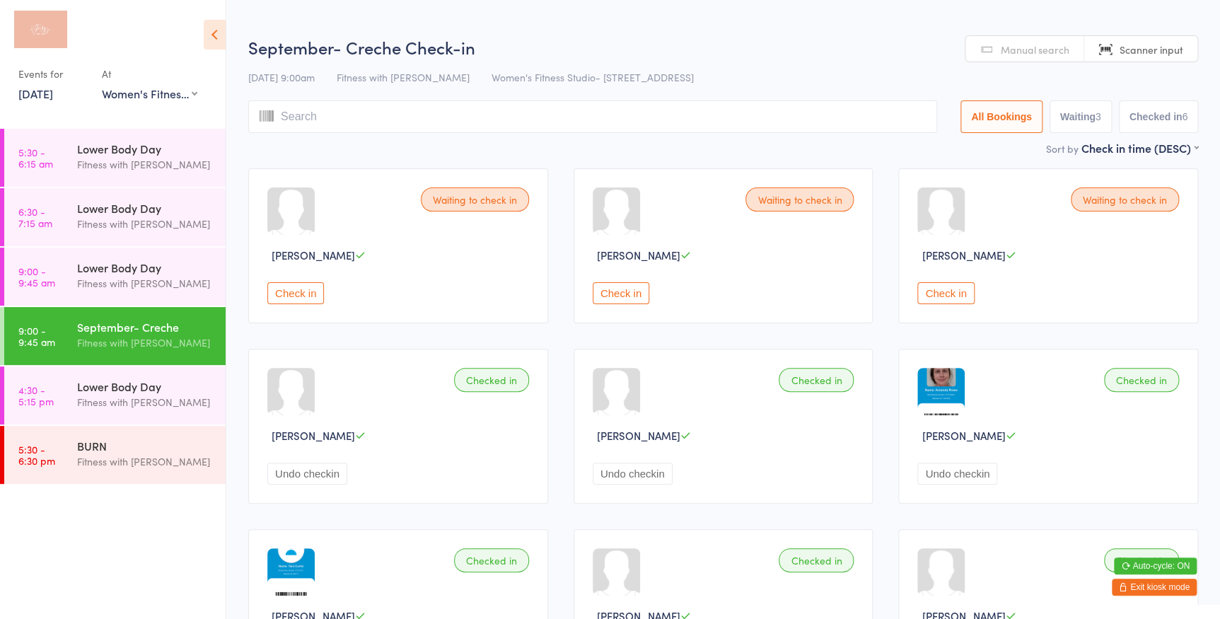
click at [949, 297] on button "Check in" at bounding box center [946, 293] width 57 height 22
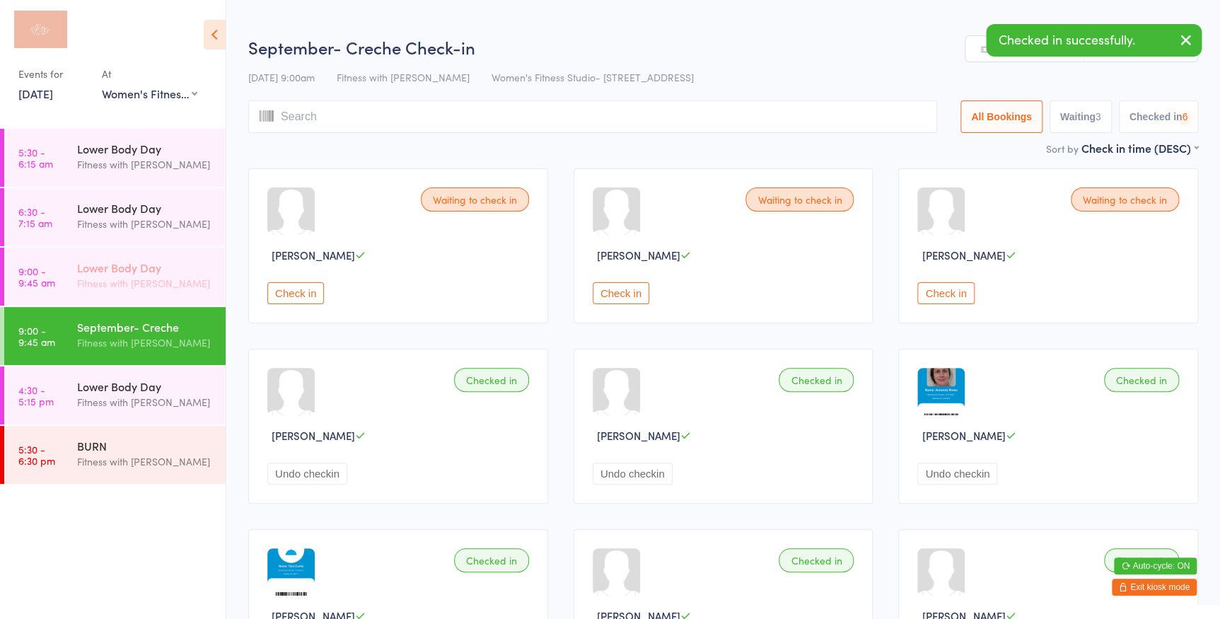
click at [94, 289] on div "Fitness with [PERSON_NAME]" at bounding box center [145, 283] width 137 height 16
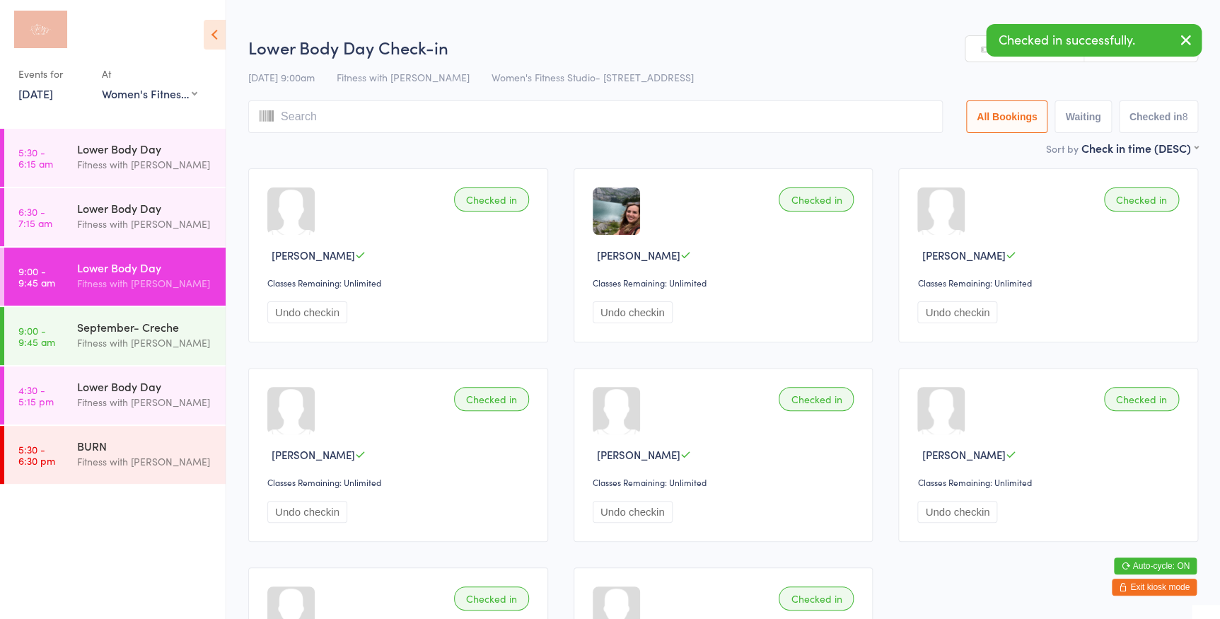
click at [987, 52] on div "Checked in successfully." at bounding box center [1094, 40] width 216 height 33
click at [974, 53] on link "Manual search" at bounding box center [1025, 49] width 119 height 27
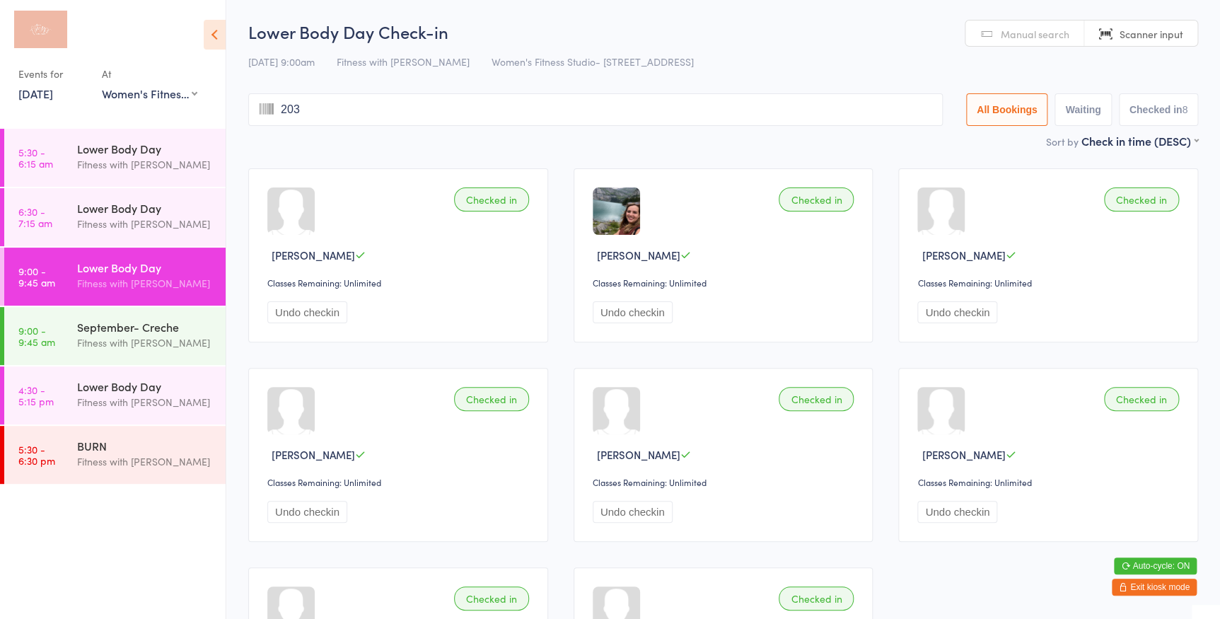
type input "2038"
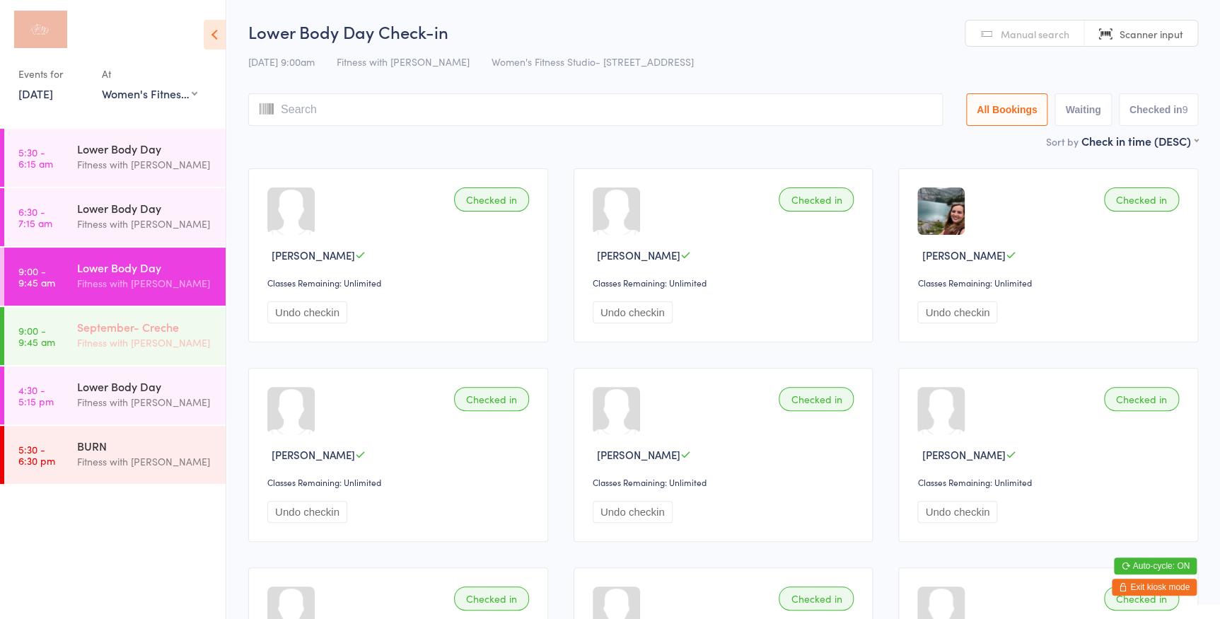
drag, startPoint x: 127, startPoint y: 324, endPoint x: 188, endPoint y: 318, distance: 61.8
click at [127, 324] on div "September- Creche" at bounding box center [145, 327] width 137 height 16
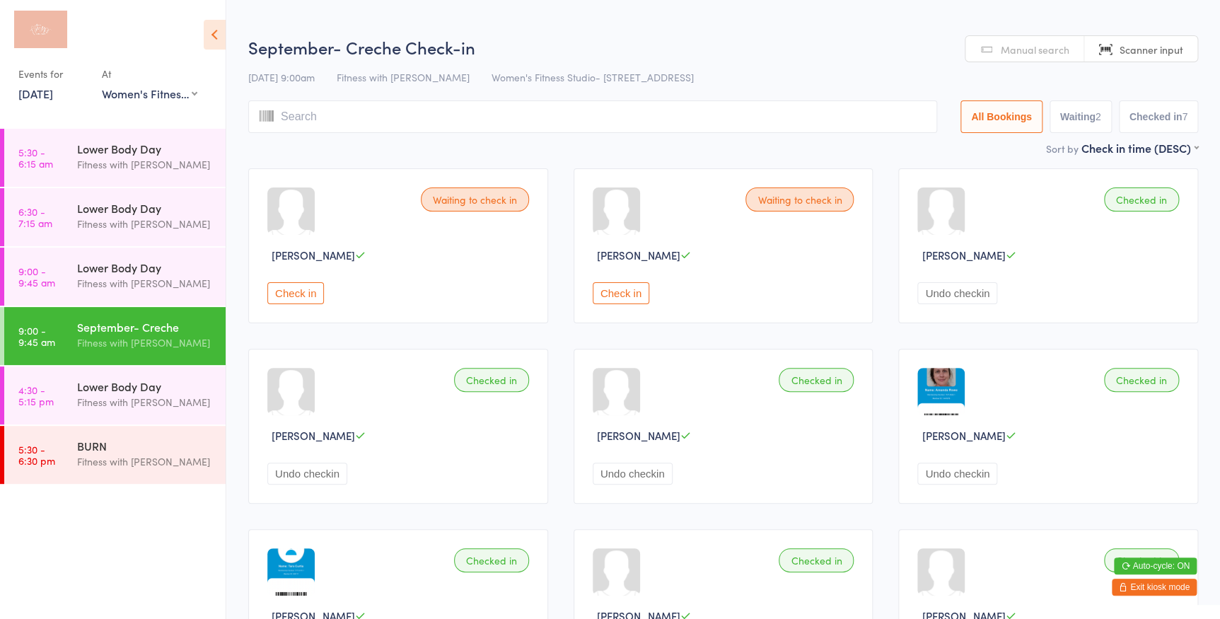
click at [626, 291] on button "Check in" at bounding box center [621, 293] width 57 height 22
